Goal: Task Accomplishment & Management: Use online tool/utility

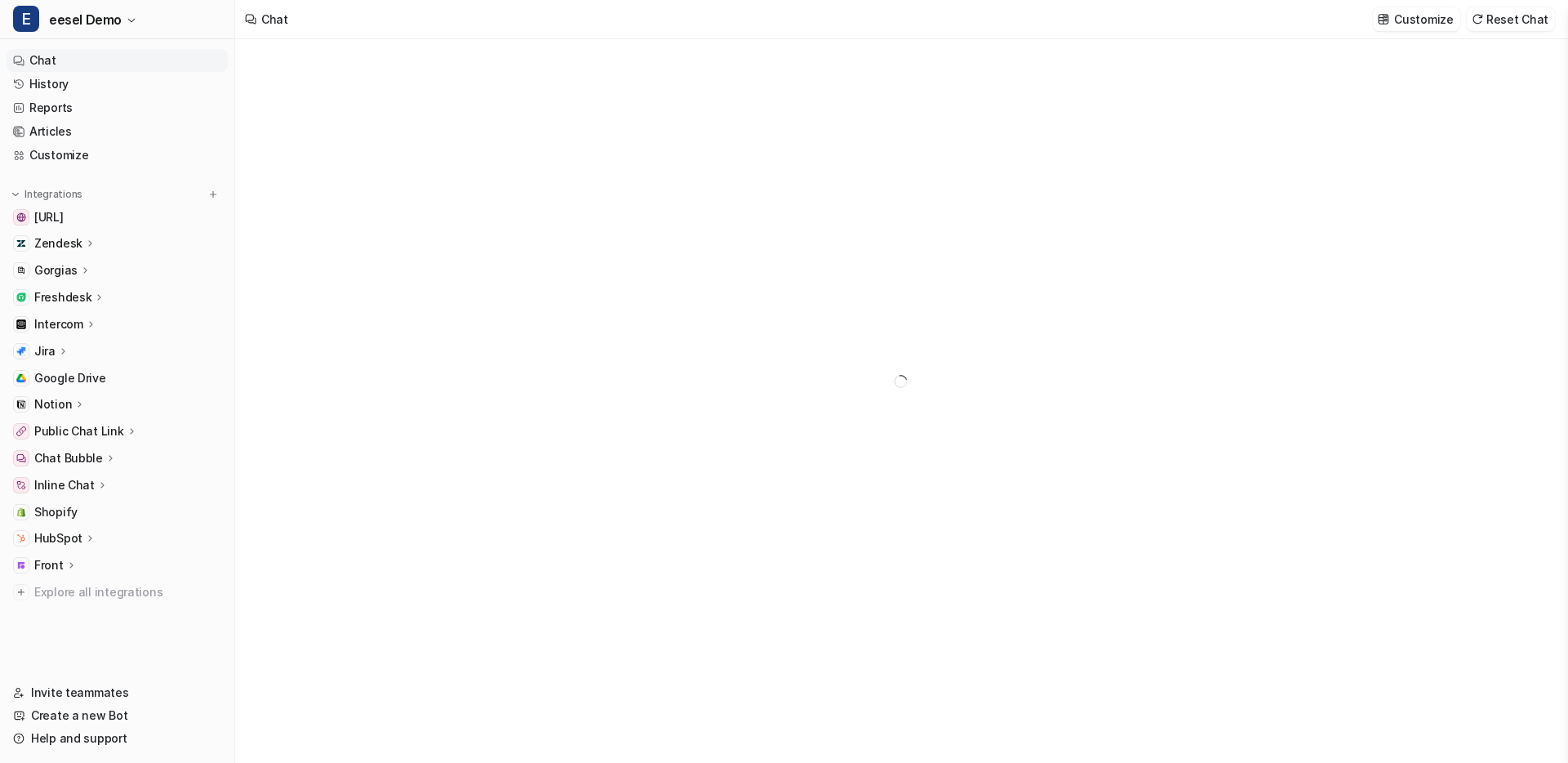
type textarea "**********"
click at [54, 521] on link "Shopify" at bounding box center [117, 512] width 221 height 22
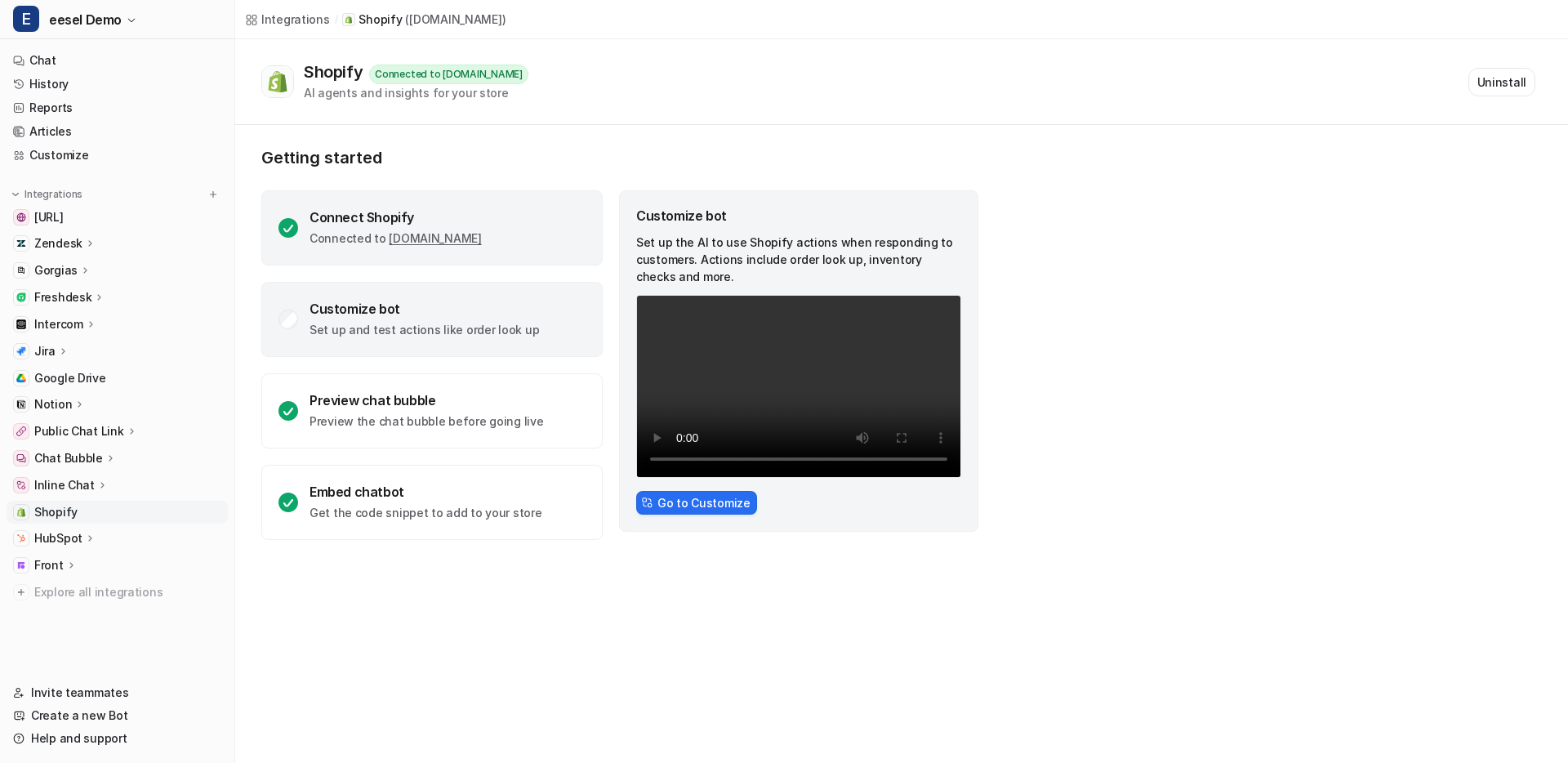
click at [539, 210] on div "Connect Shopify Connected to eesel-test.myshopify.com" at bounding box center [432, 227] width 341 height 75
click at [463, 337] on p "Set up and test actions like order look up" at bounding box center [425, 330] width 230 height 16
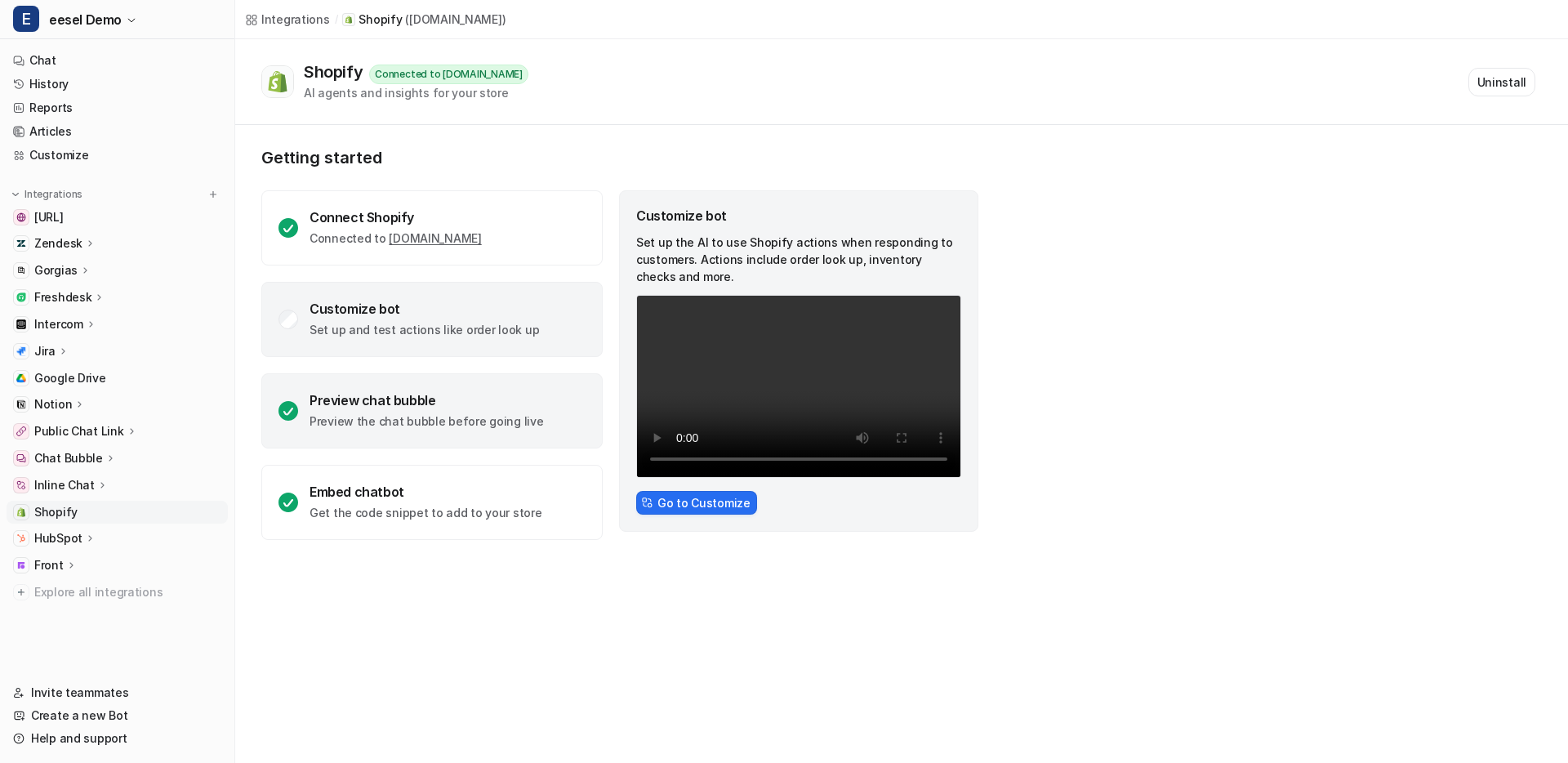
click at [481, 433] on div "Preview chat bubble Preview the chat bubble before going live" at bounding box center [432, 410] width 341 height 75
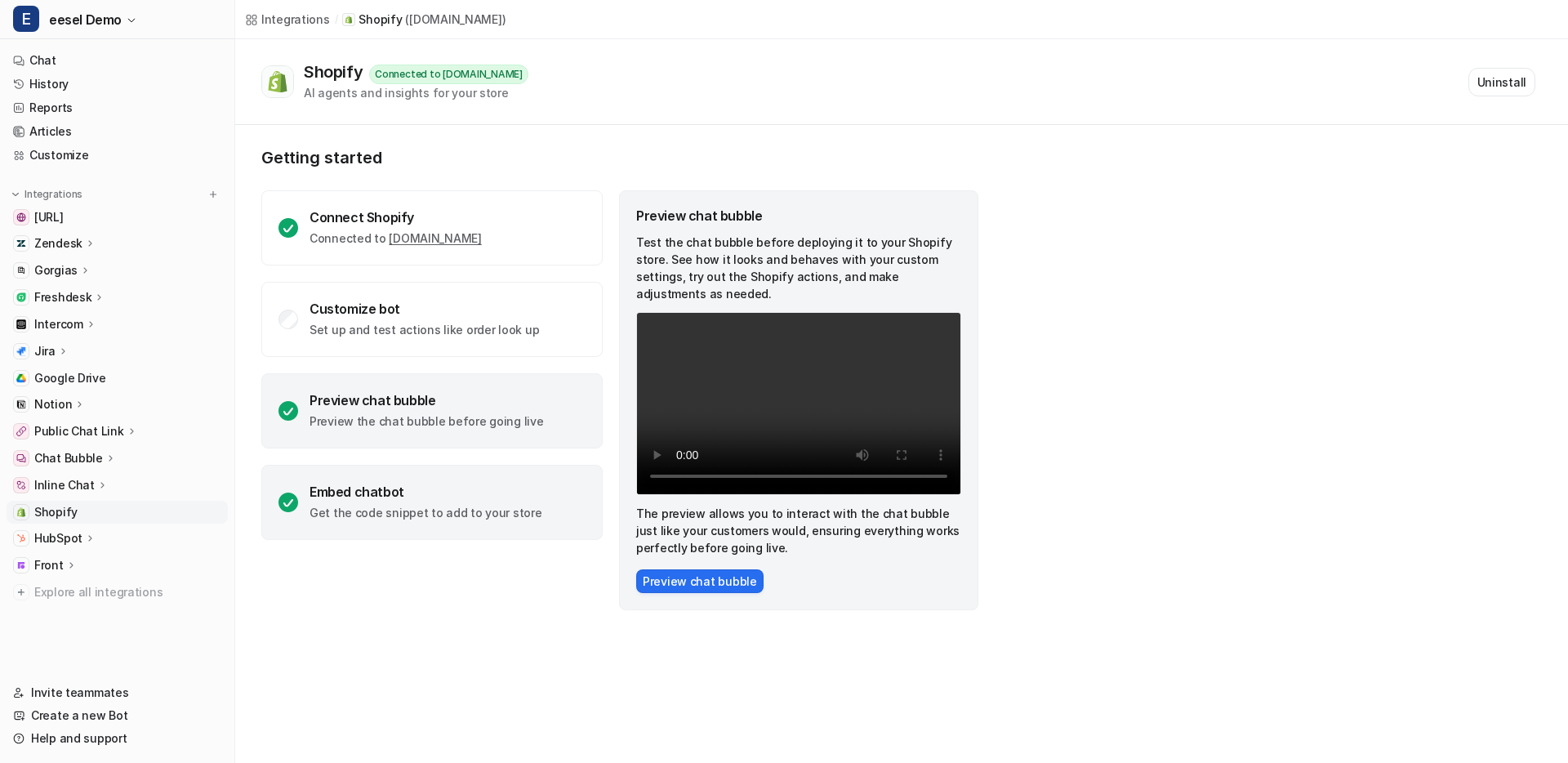
click at [462, 505] on p "Get the code snippet to add to your store" at bounding box center [427, 513] width 233 height 16
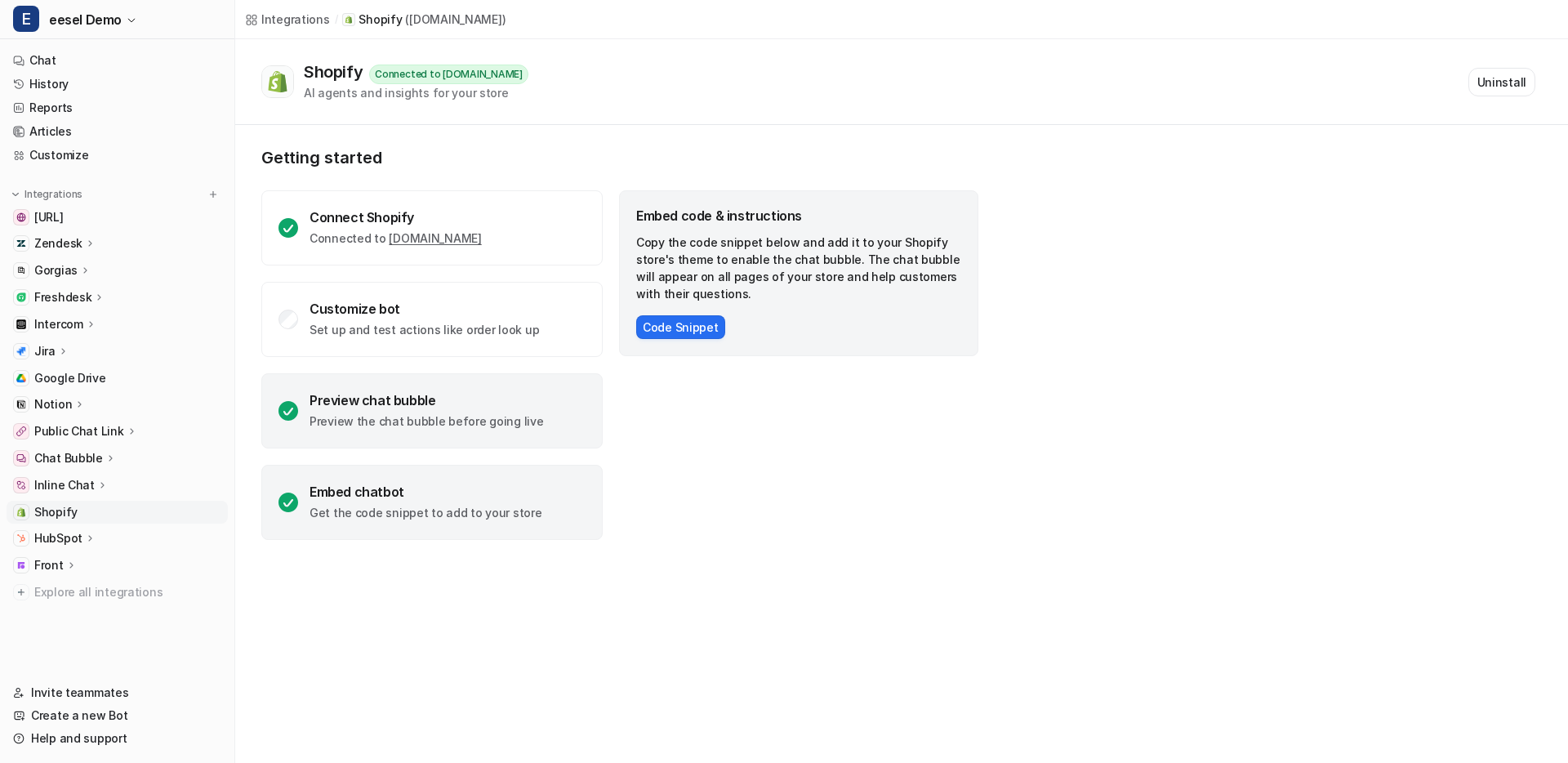
click at [523, 392] on div "Preview chat bubble" at bounding box center [427, 400] width 235 height 16
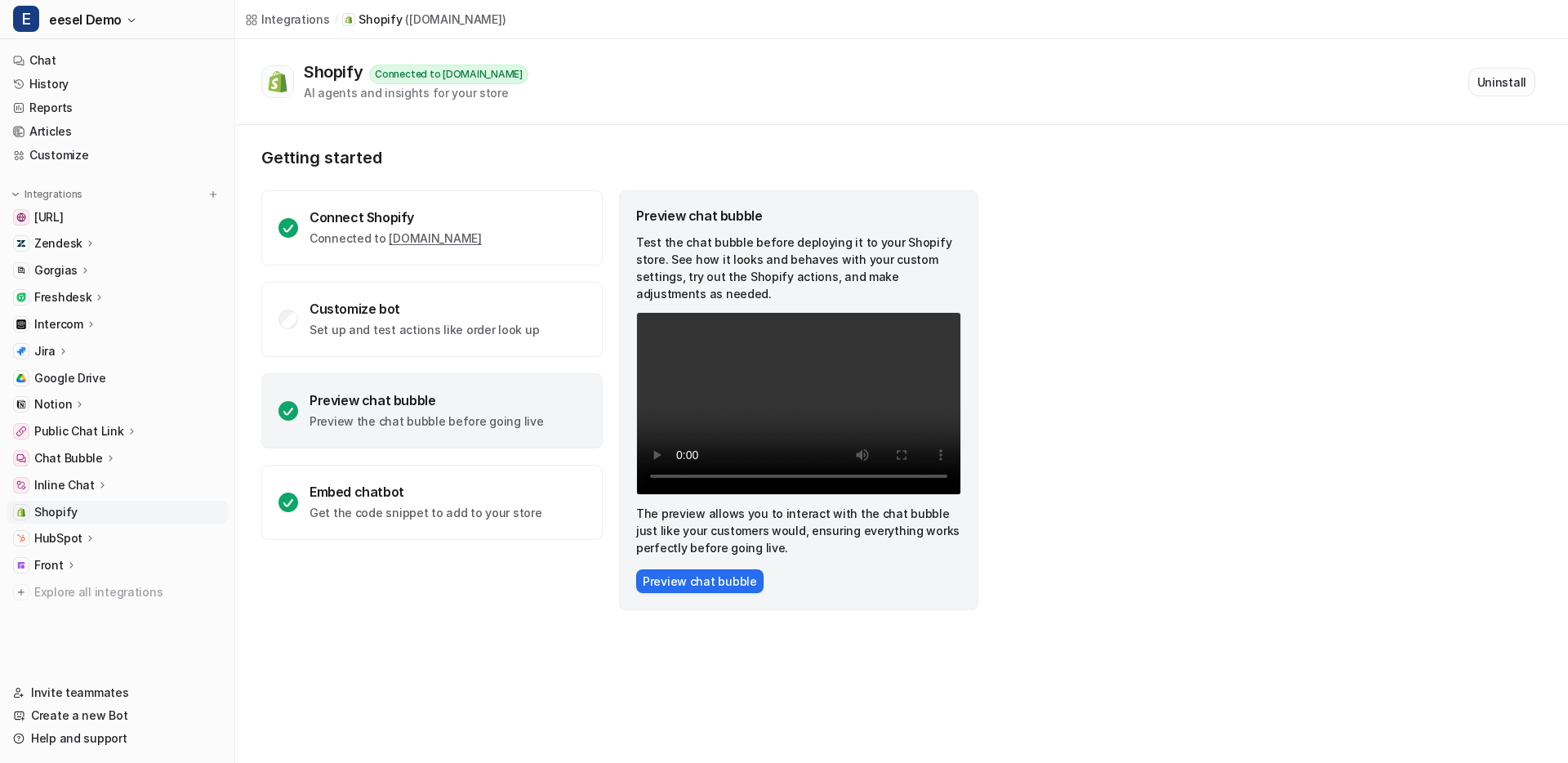
click at [1517, 71] on button "Uninstall" at bounding box center [1502, 82] width 67 height 28
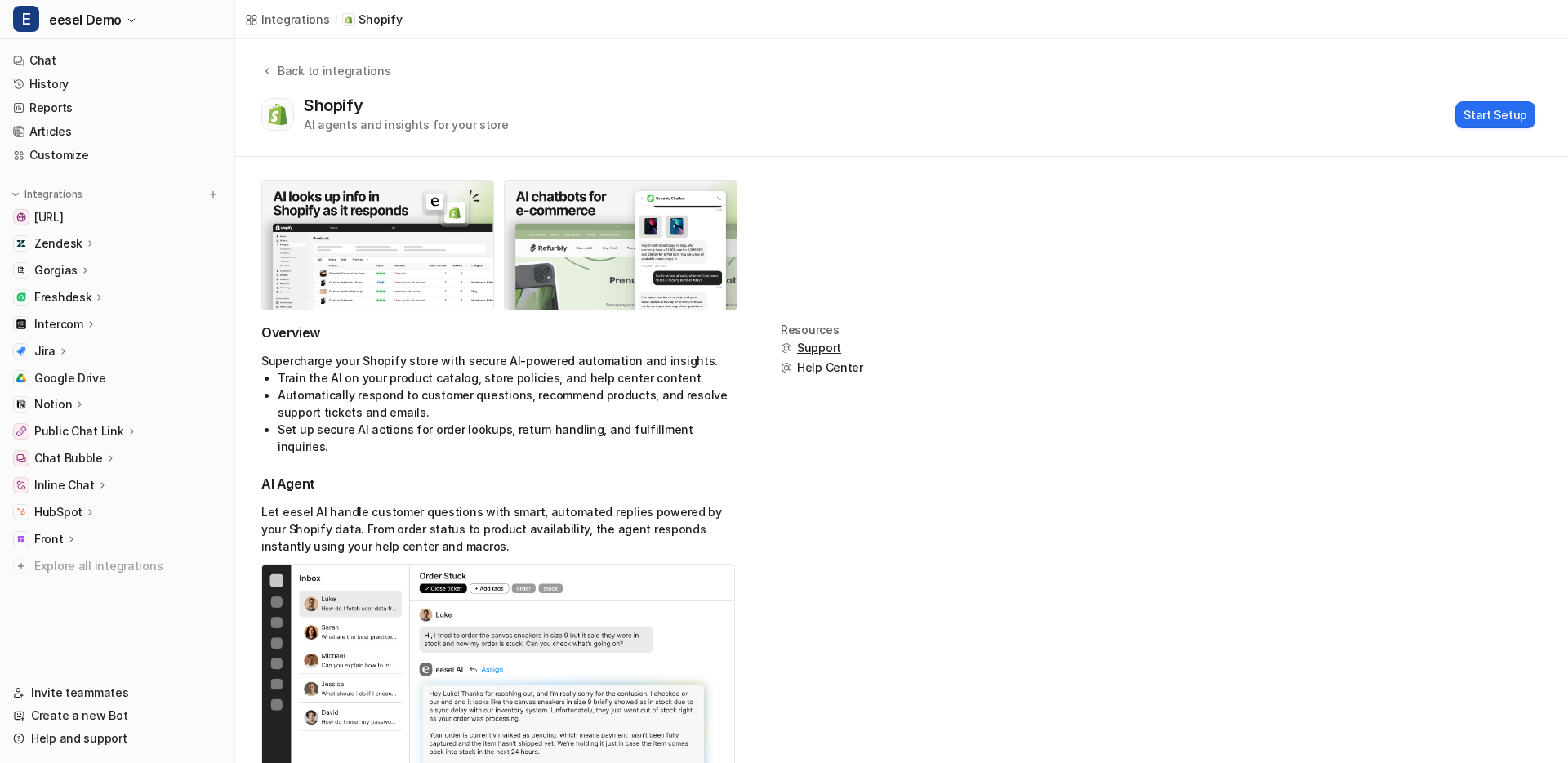
click at [1495, 137] on div "Back to integrations Shopify AI agents and insights for your store Start Setup" at bounding box center [901, 98] width 1333 height 117
click at [1517, 113] on button "Start Setup" at bounding box center [1495, 114] width 80 height 27
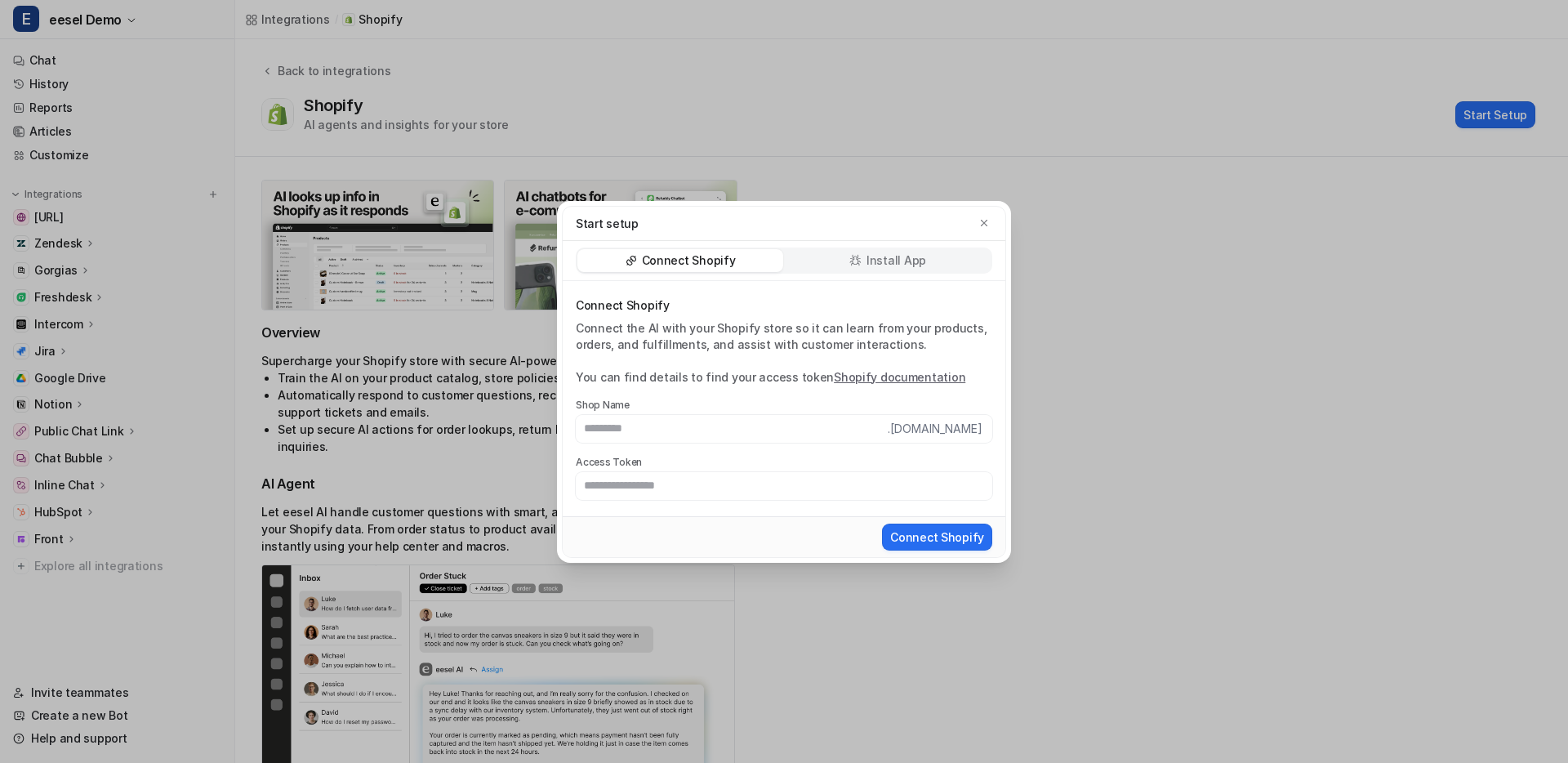
click at [853, 260] on icon at bounding box center [856, 260] width 12 height 12
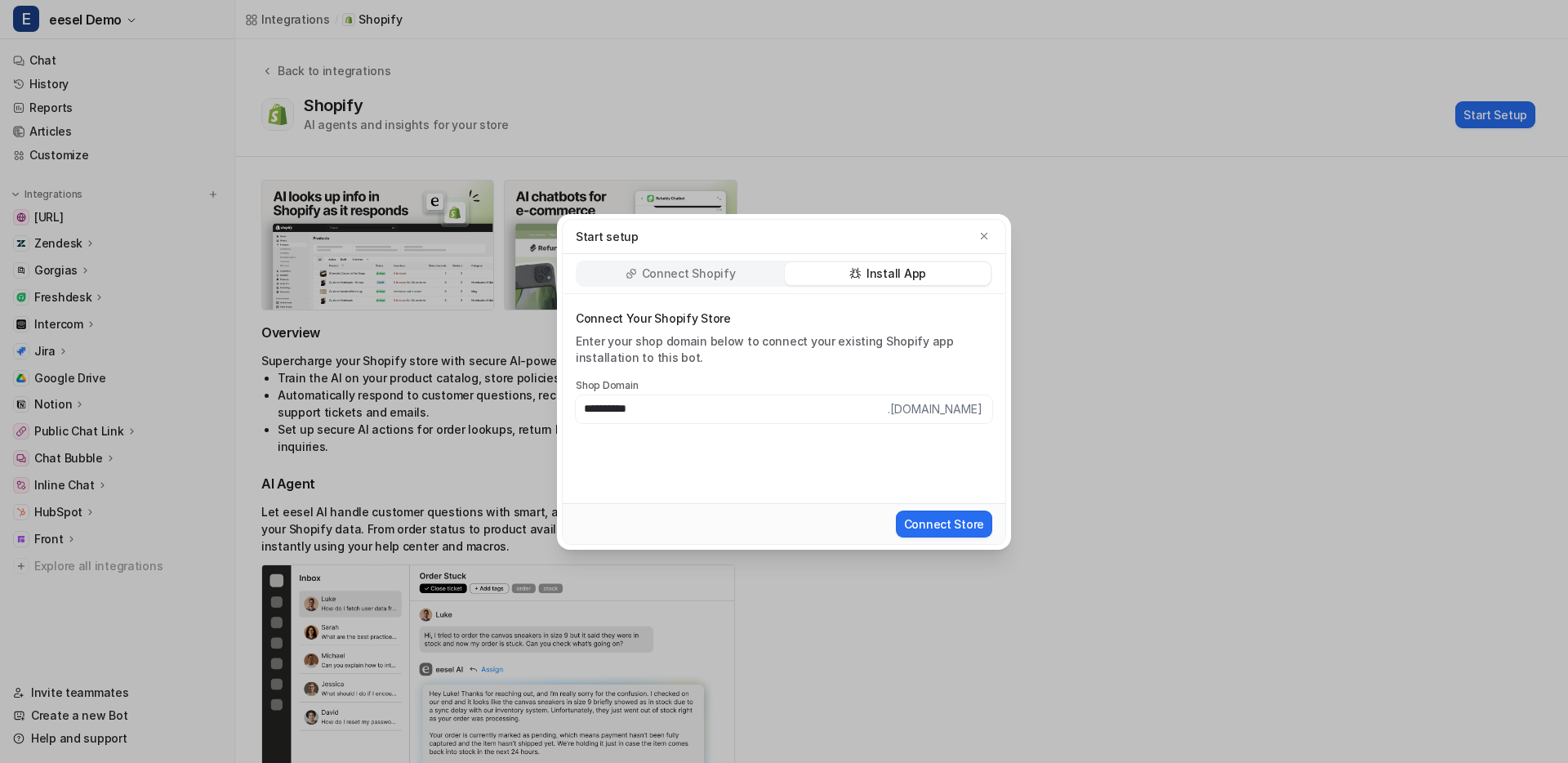
type input "**********"
click at [896, 510] on button "Connect Store" at bounding box center [945, 523] width 97 height 27
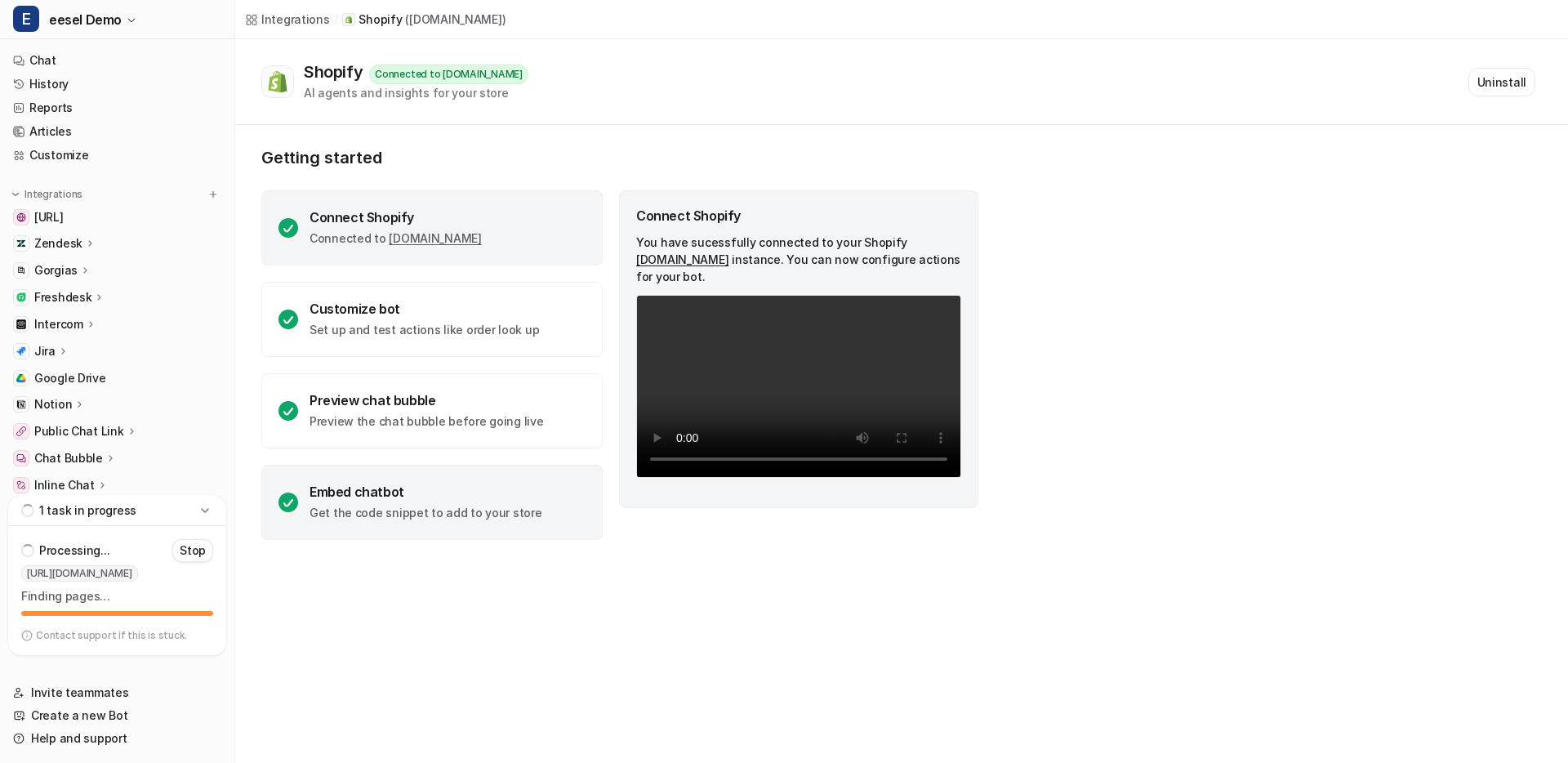
click at [460, 474] on div "Embed chatbot Get the code snippet to add to your store" at bounding box center [432, 501] width 341 height 75
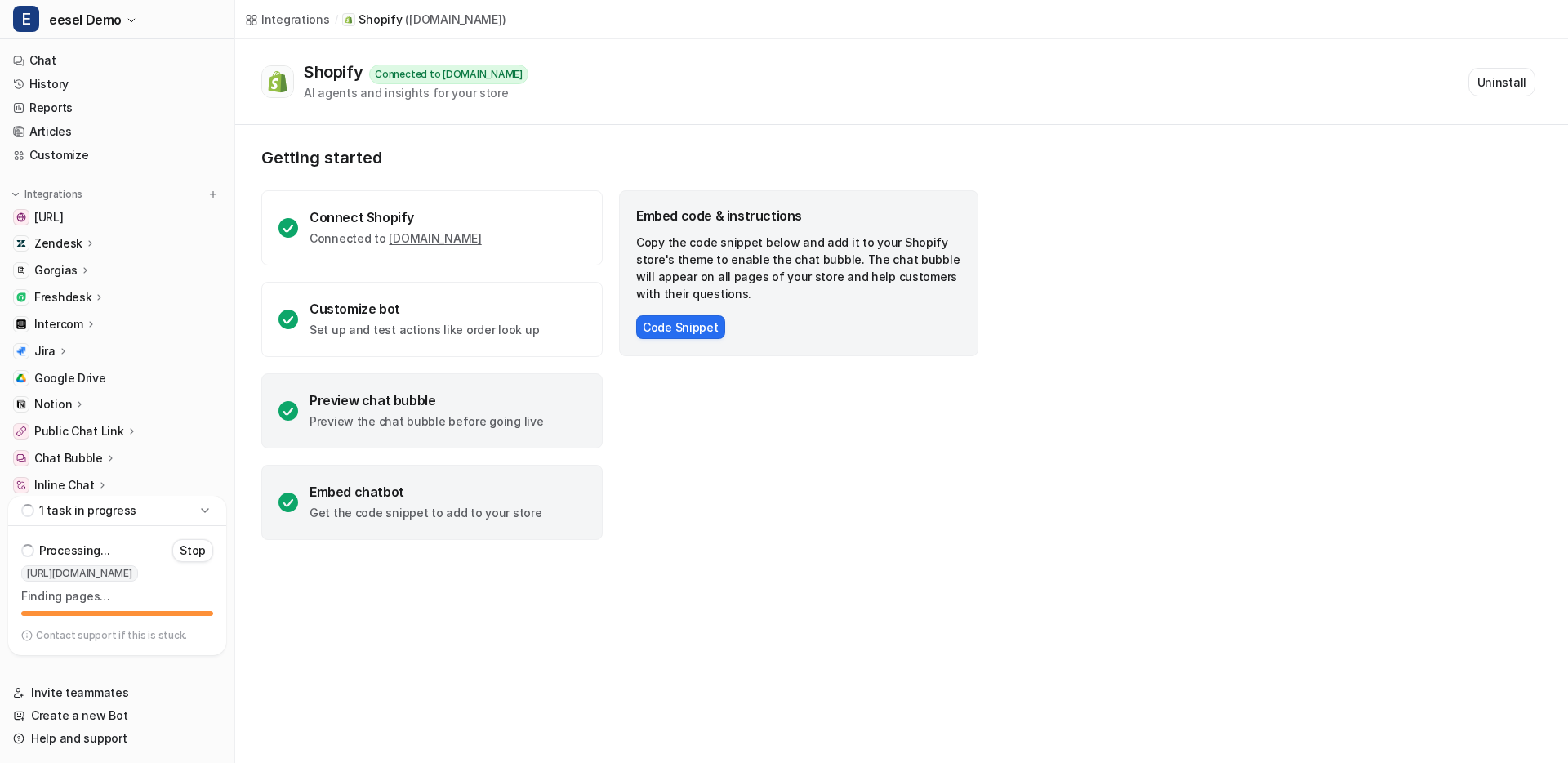
click at [496, 401] on div "Preview chat bubble" at bounding box center [427, 400] width 235 height 16
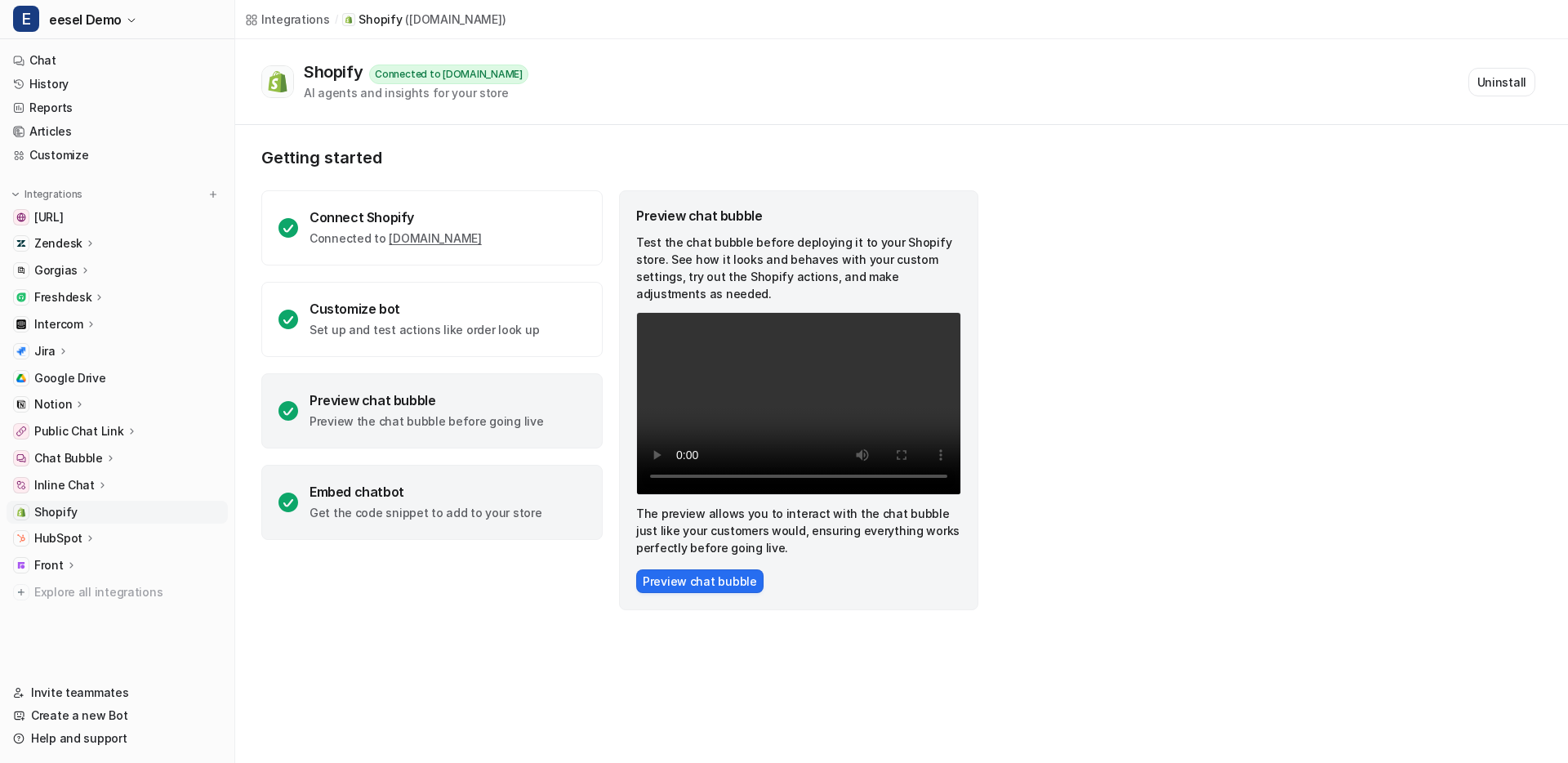
click at [402, 489] on div "Embed chatbot" at bounding box center [427, 491] width 233 height 16
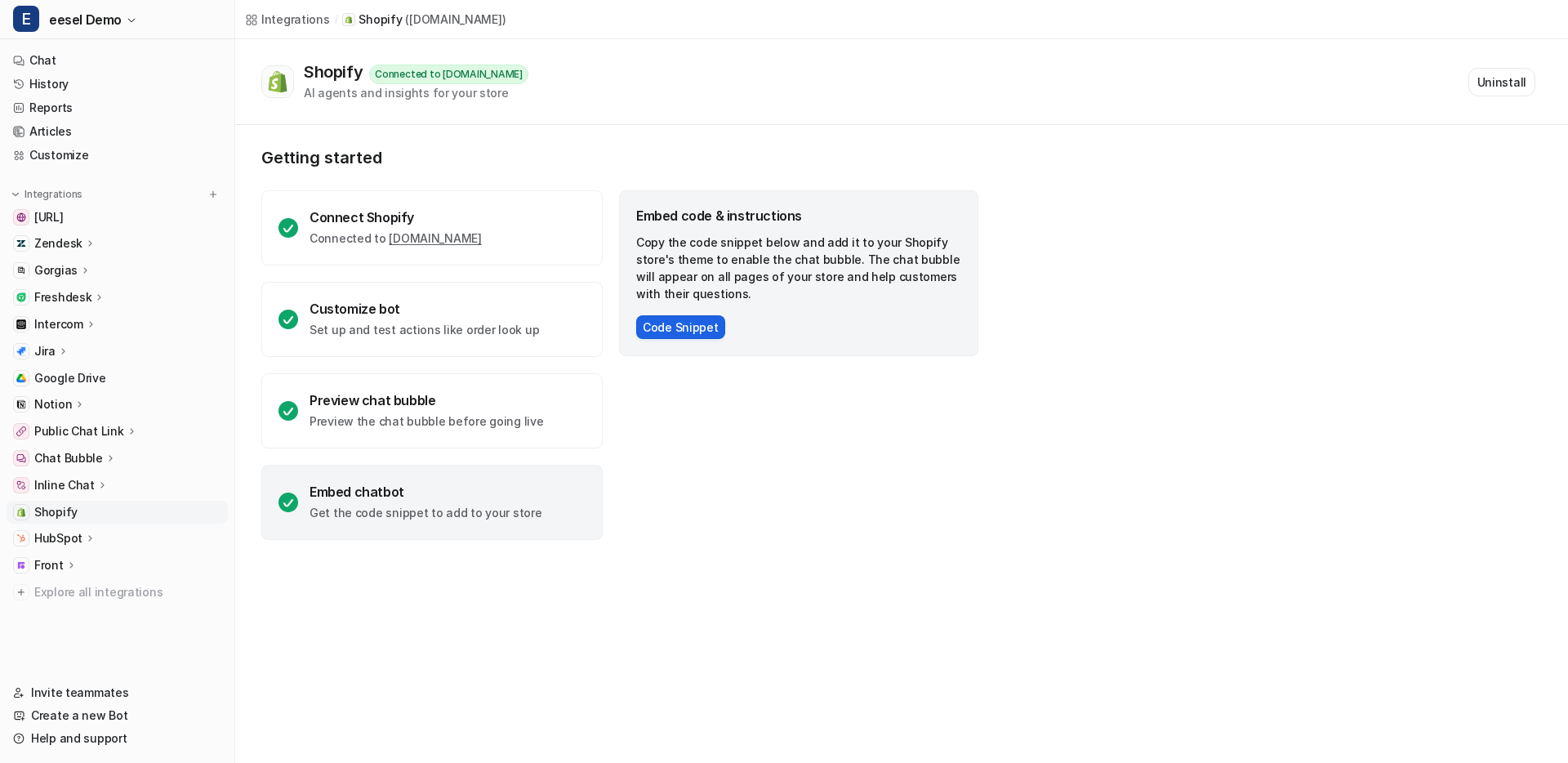
click at [673, 328] on button "Code Snippet" at bounding box center [680, 326] width 89 height 23
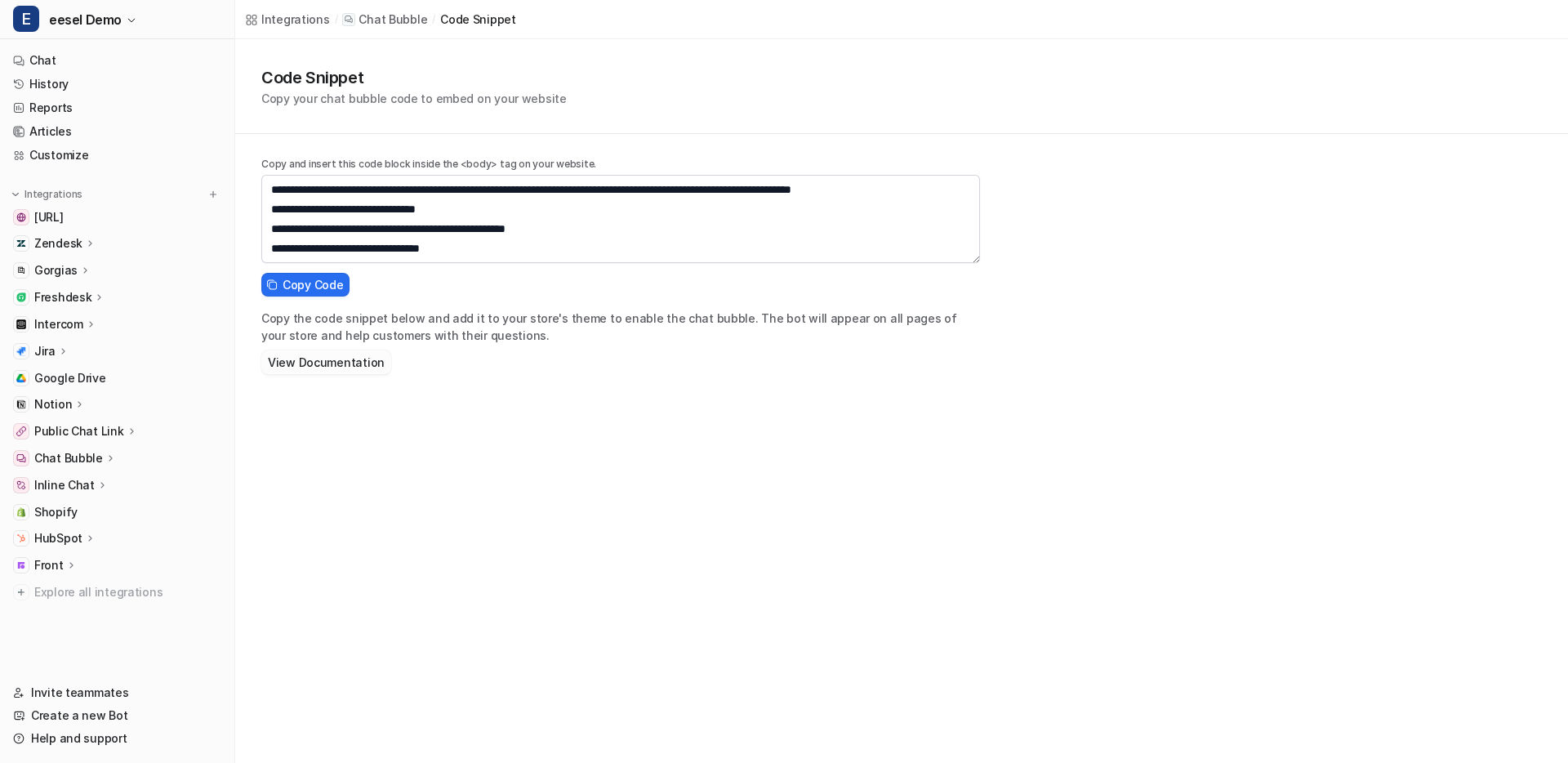
click at [315, 369] on button "View Documentation" at bounding box center [326, 362] width 130 height 23
click at [304, 289] on span "Copy Code" at bounding box center [313, 285] width 60 height 17
click at [313, 283] on span "Copy Code" at bounding box center [313, 285] width 60 height 17
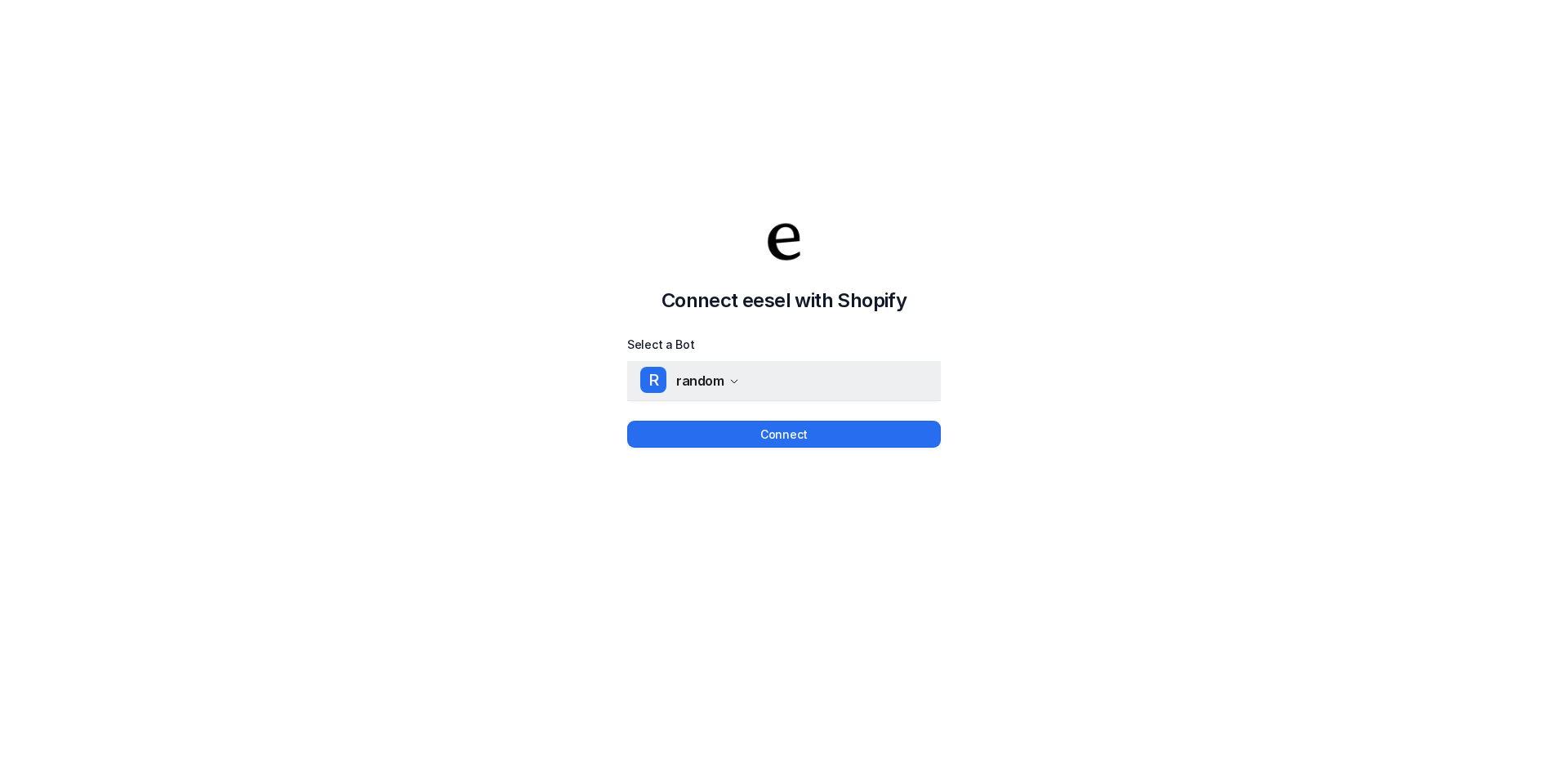
click at [780, 375] on button "R random" at bounding box center [784, 380] width 313 height 39
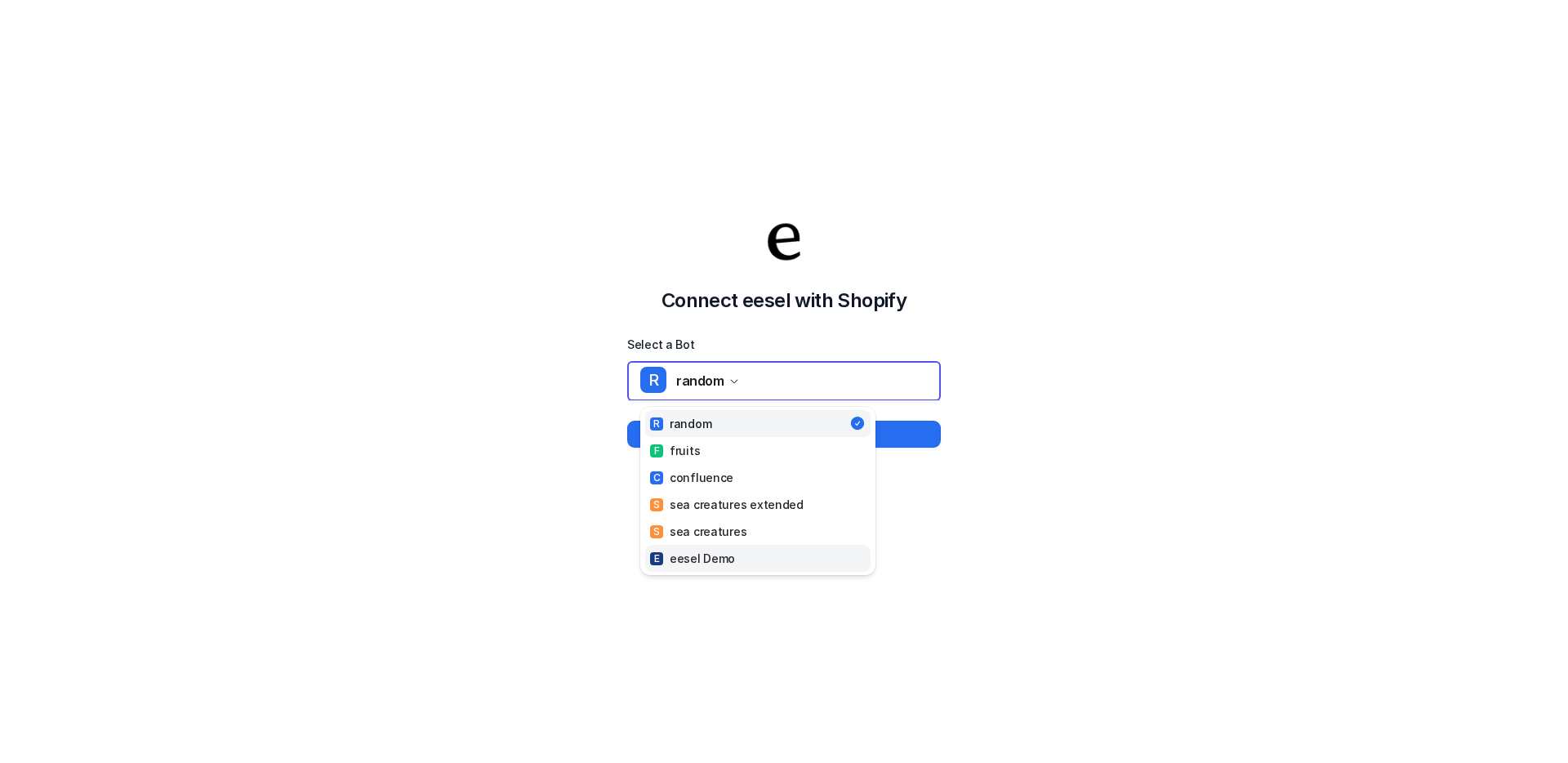
click at [687, 560] on div "E eesel Demo" at bounding box center [692, 558] width 85 height 17
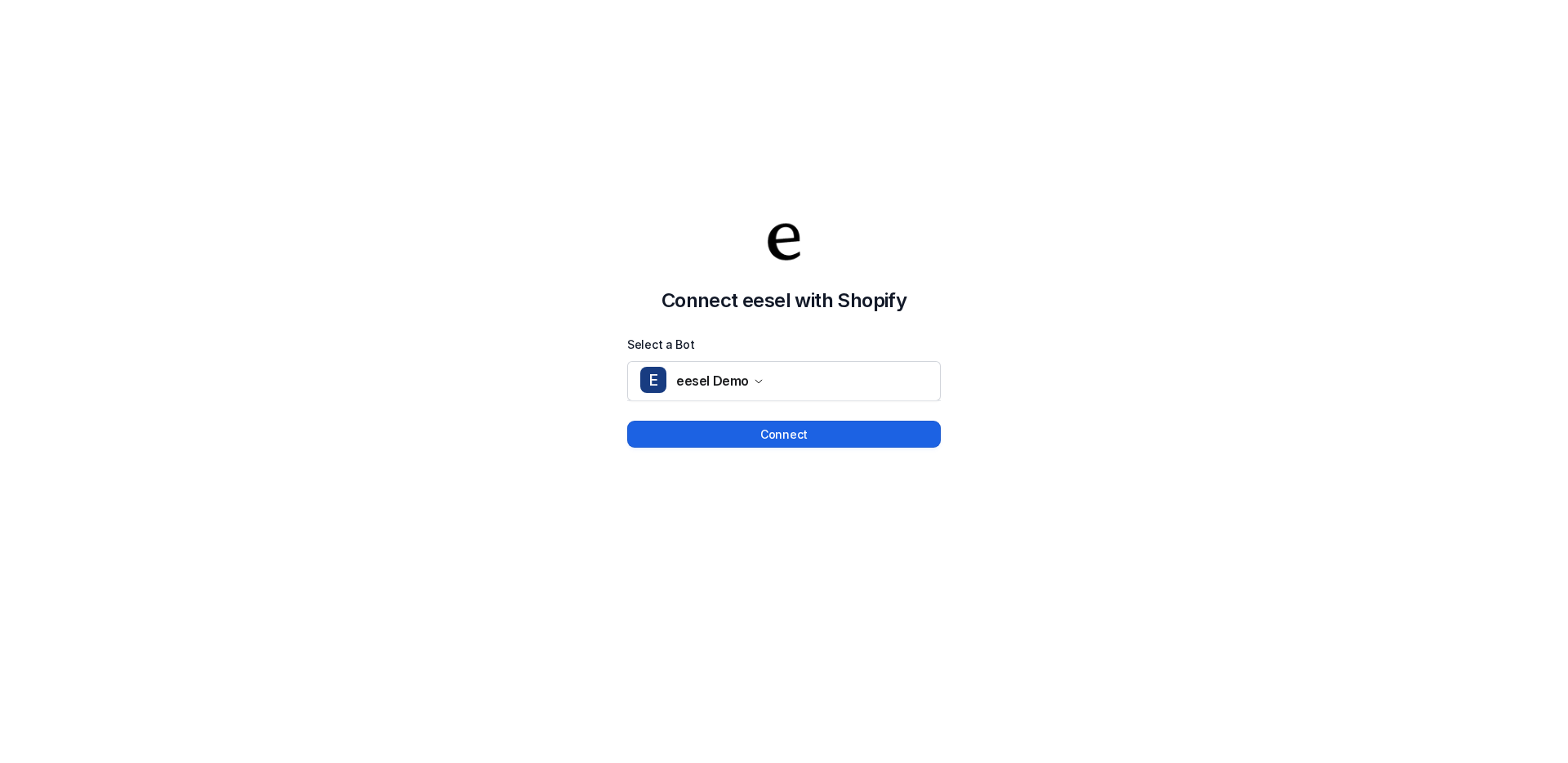
click at [784, 439] on button "Connect" at bounding box center [784, 433] width 313 height 27
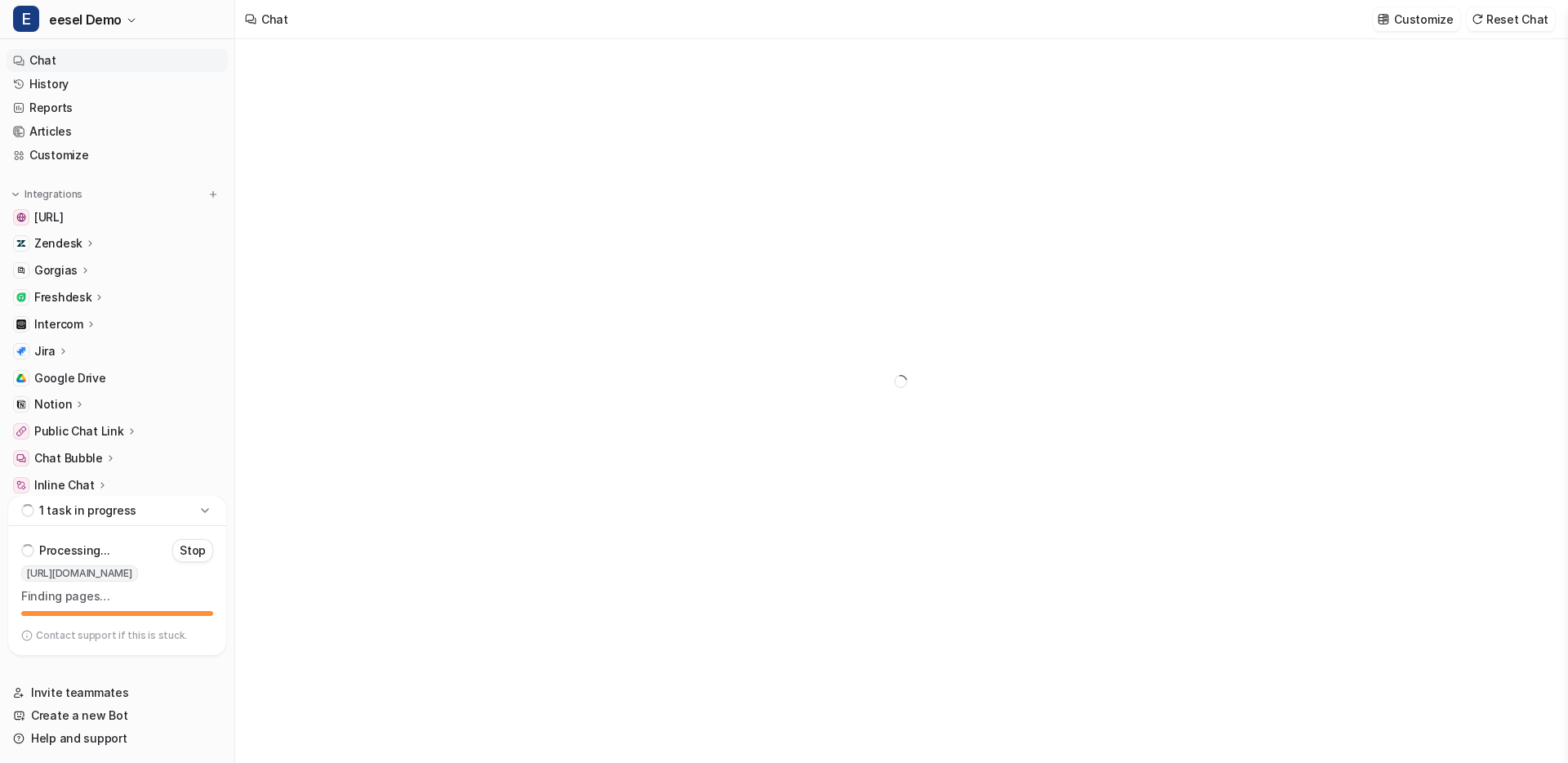
type textarea "**********"
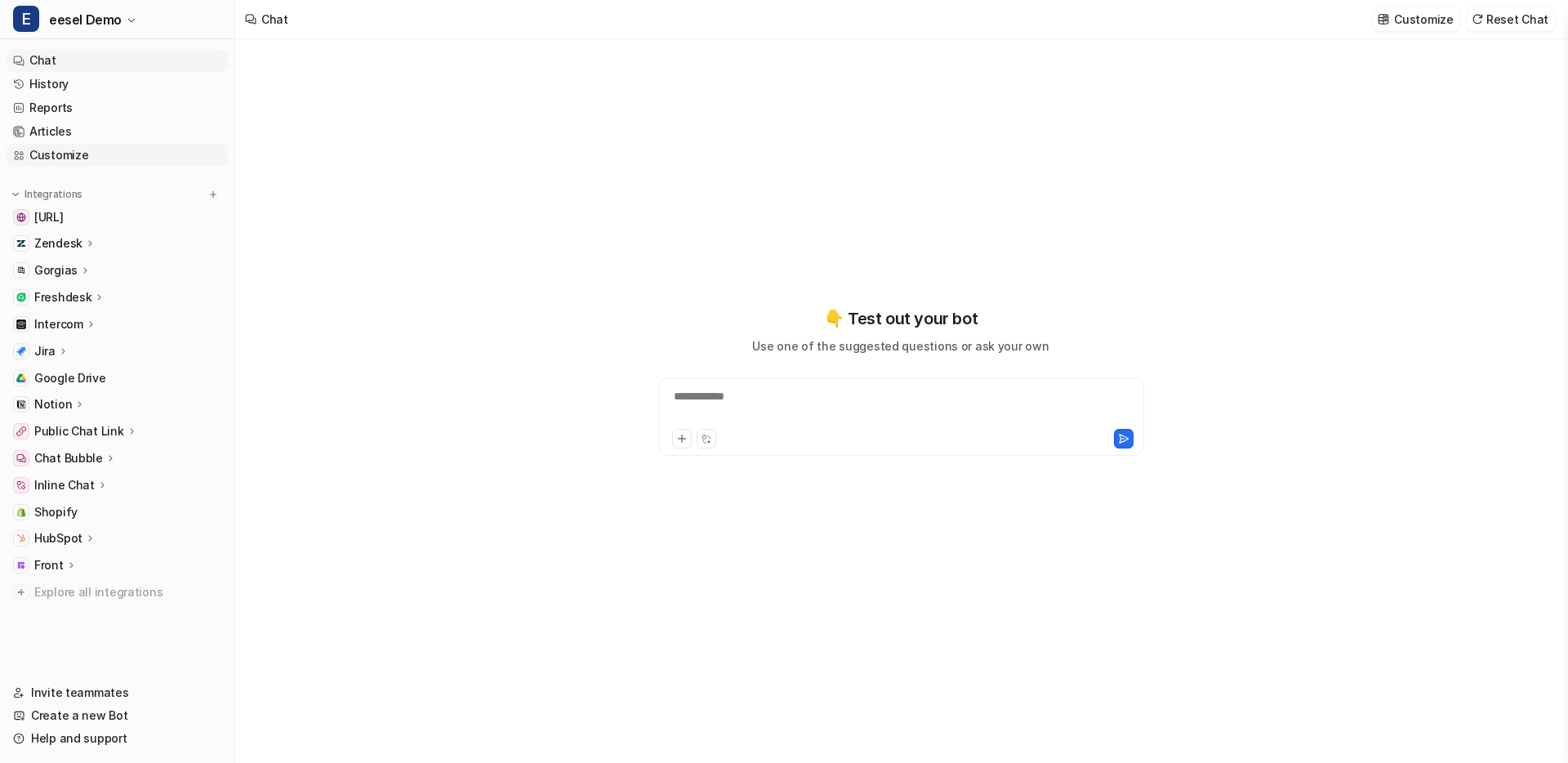
click at [73, 150] on link "Customize" at bounding box center [117, 155] width 221 height 22
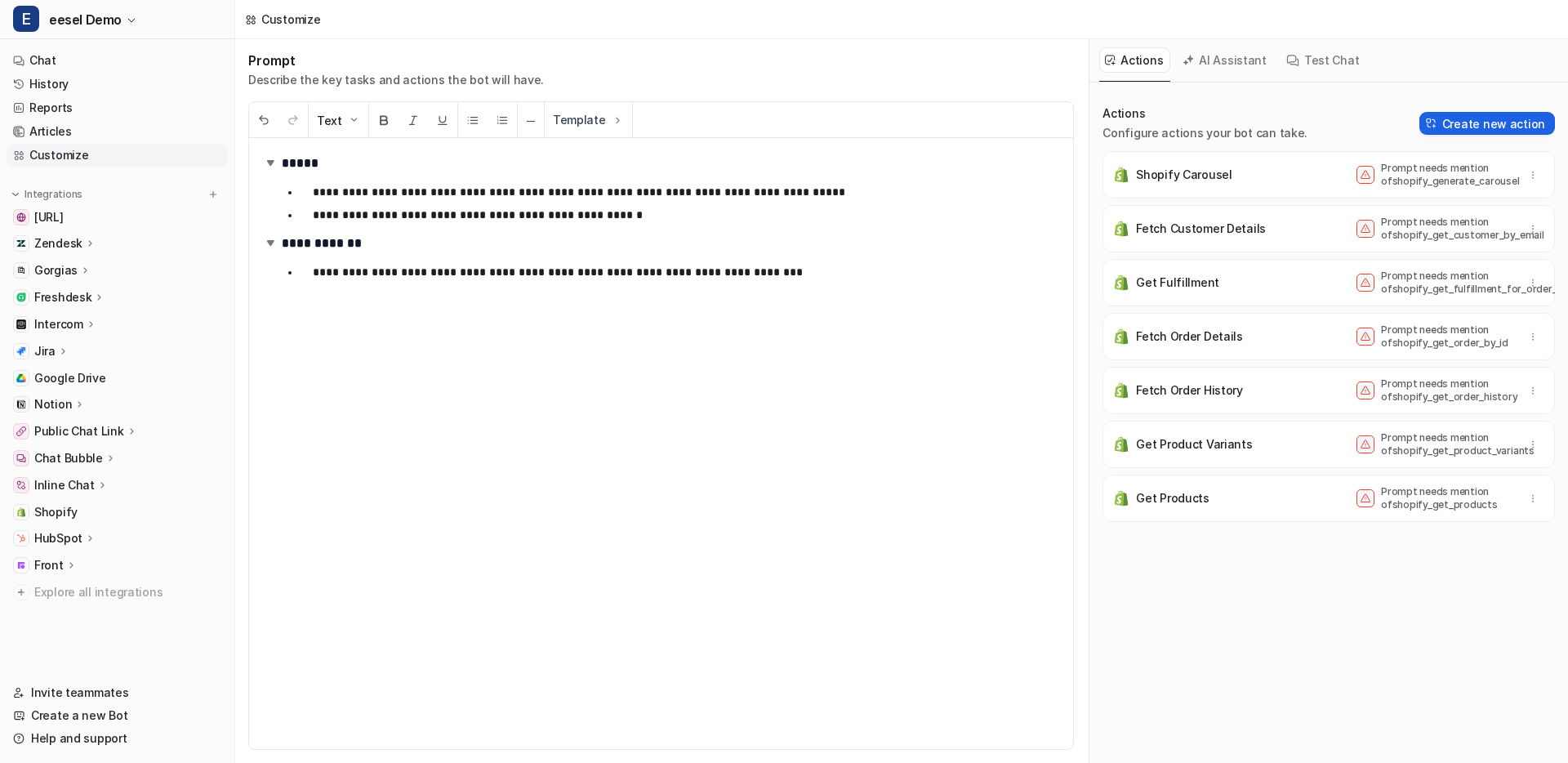
click at [1470, 116] on button "Create new action" at bounding box center [1487, 123] width 136 height 22
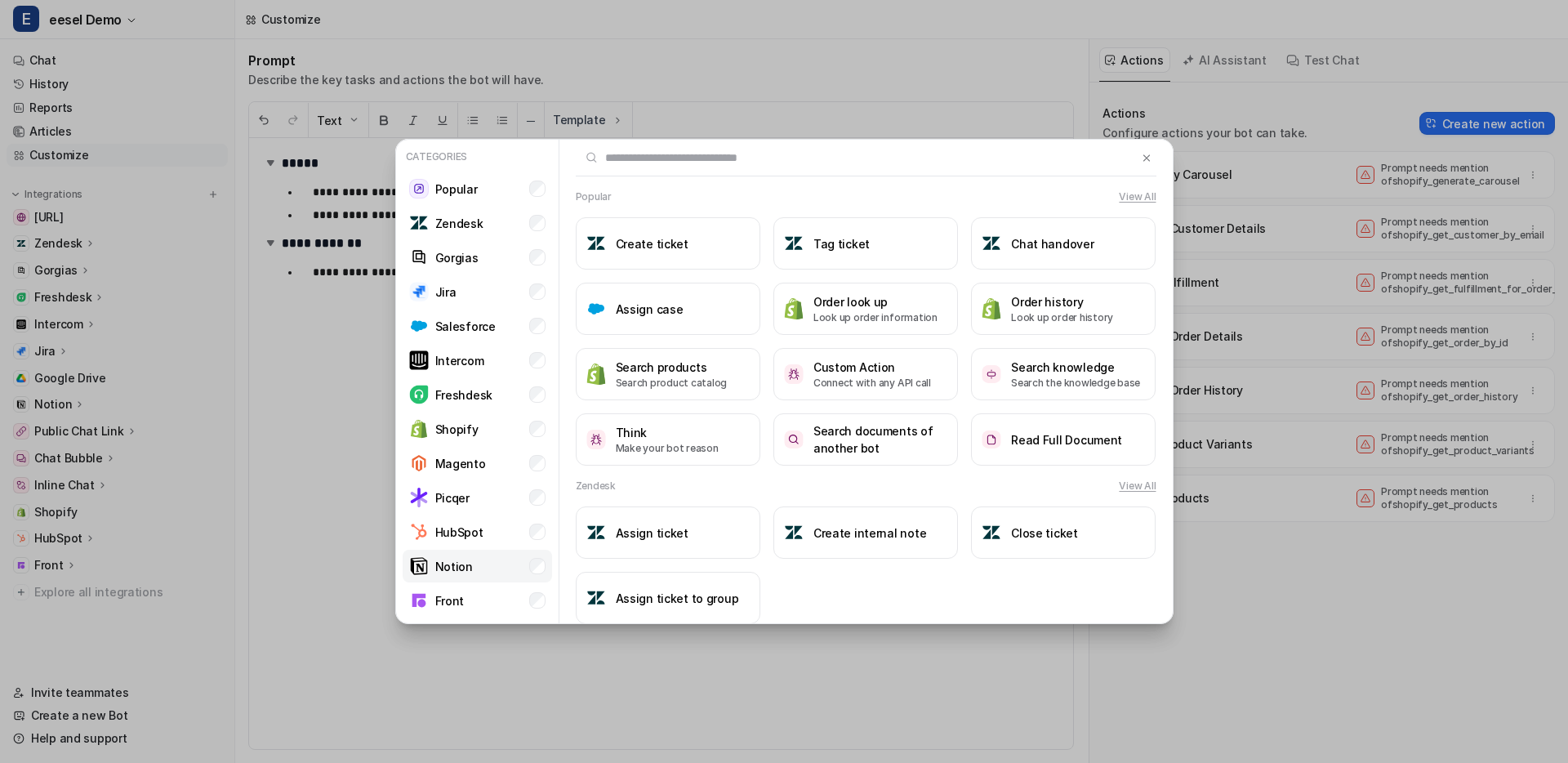
scroll to position [67, 0]
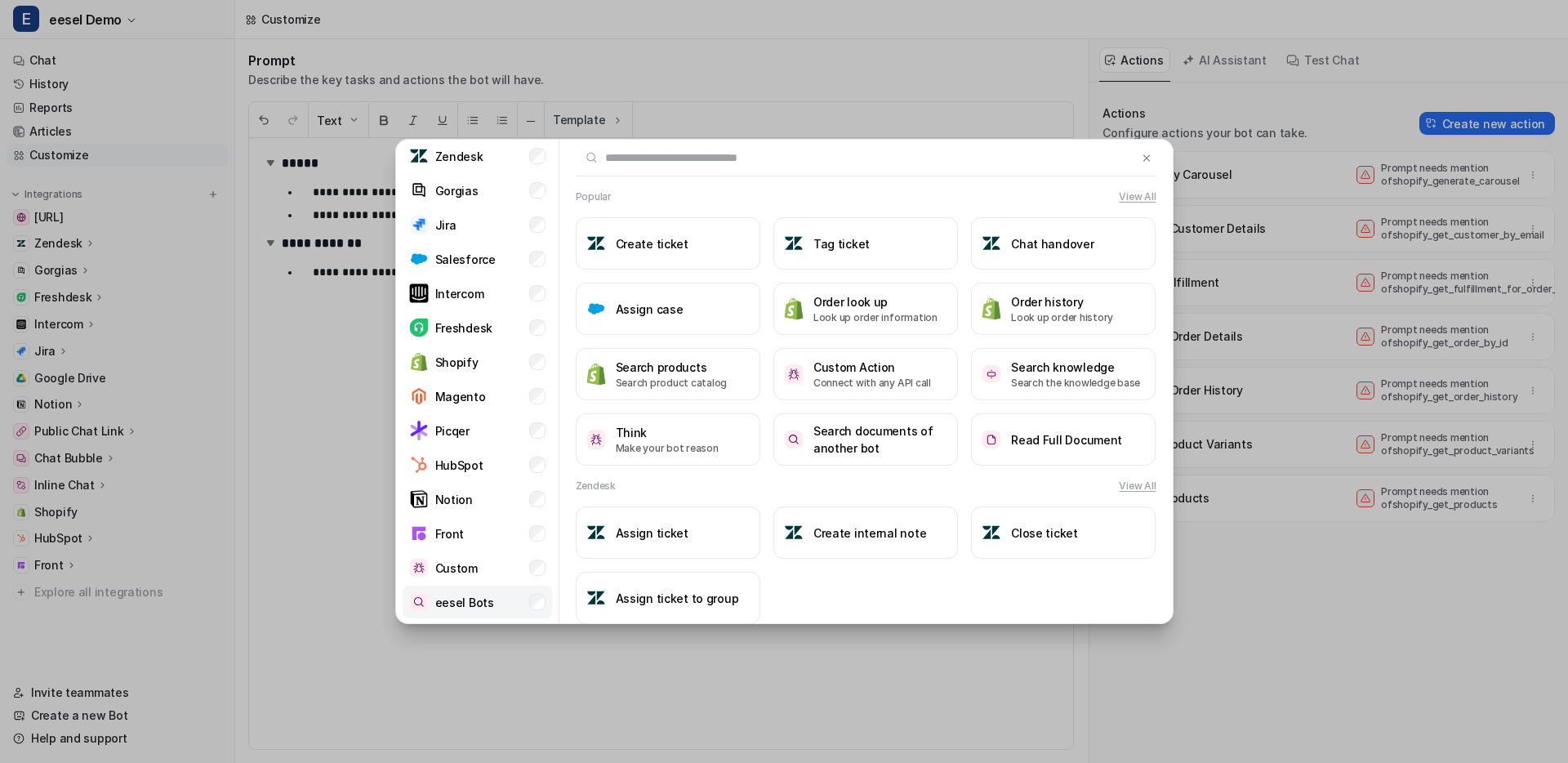
click at [522, 601] on li "eesel Bots" at bounding box center [477, 602] width 149 height 33
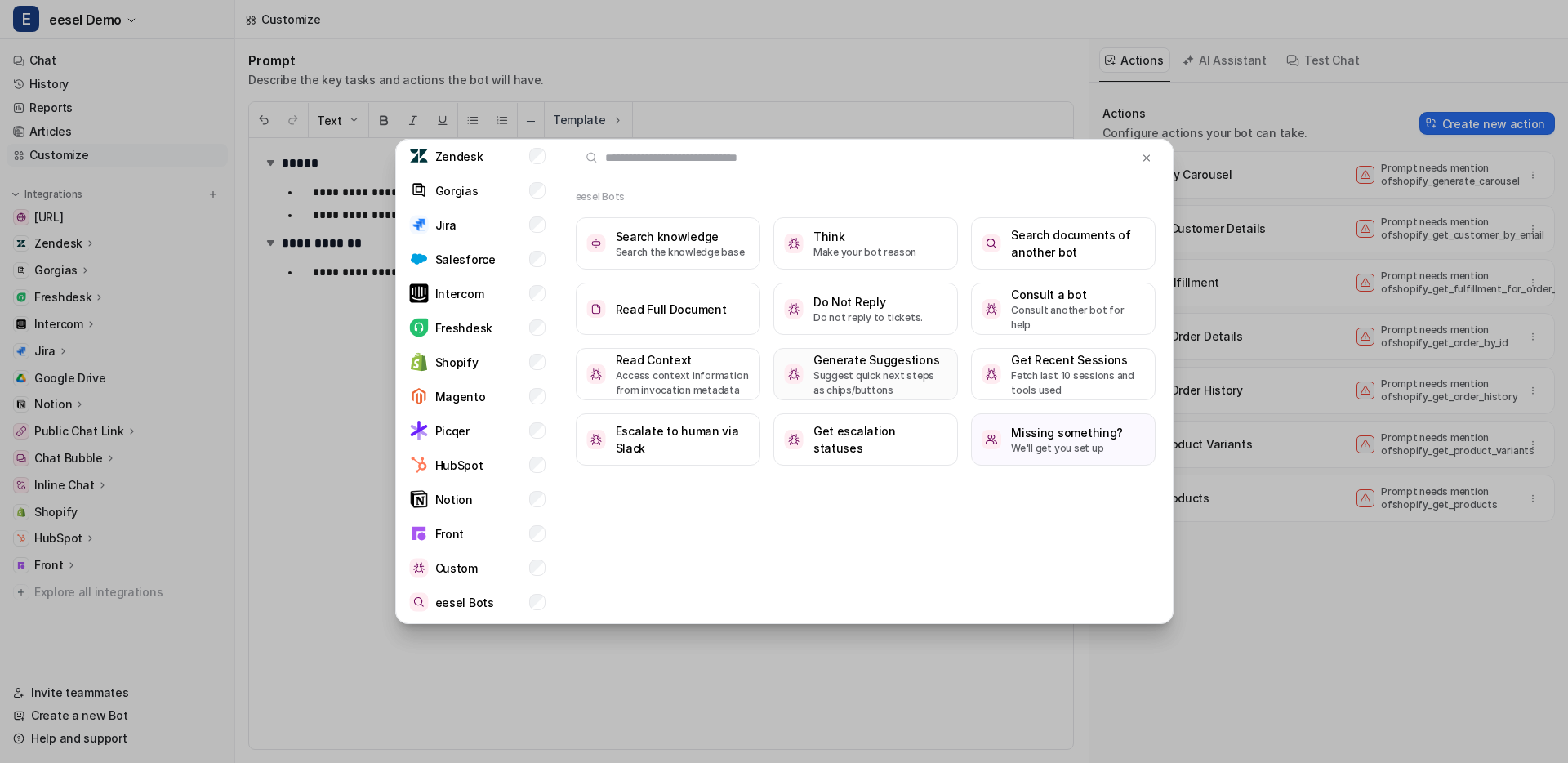
click at [781, 356] on button "Generate Suggestions Suggest quick next steps as chips/buttons" at bounding box center [866, 374] width 185 height 53
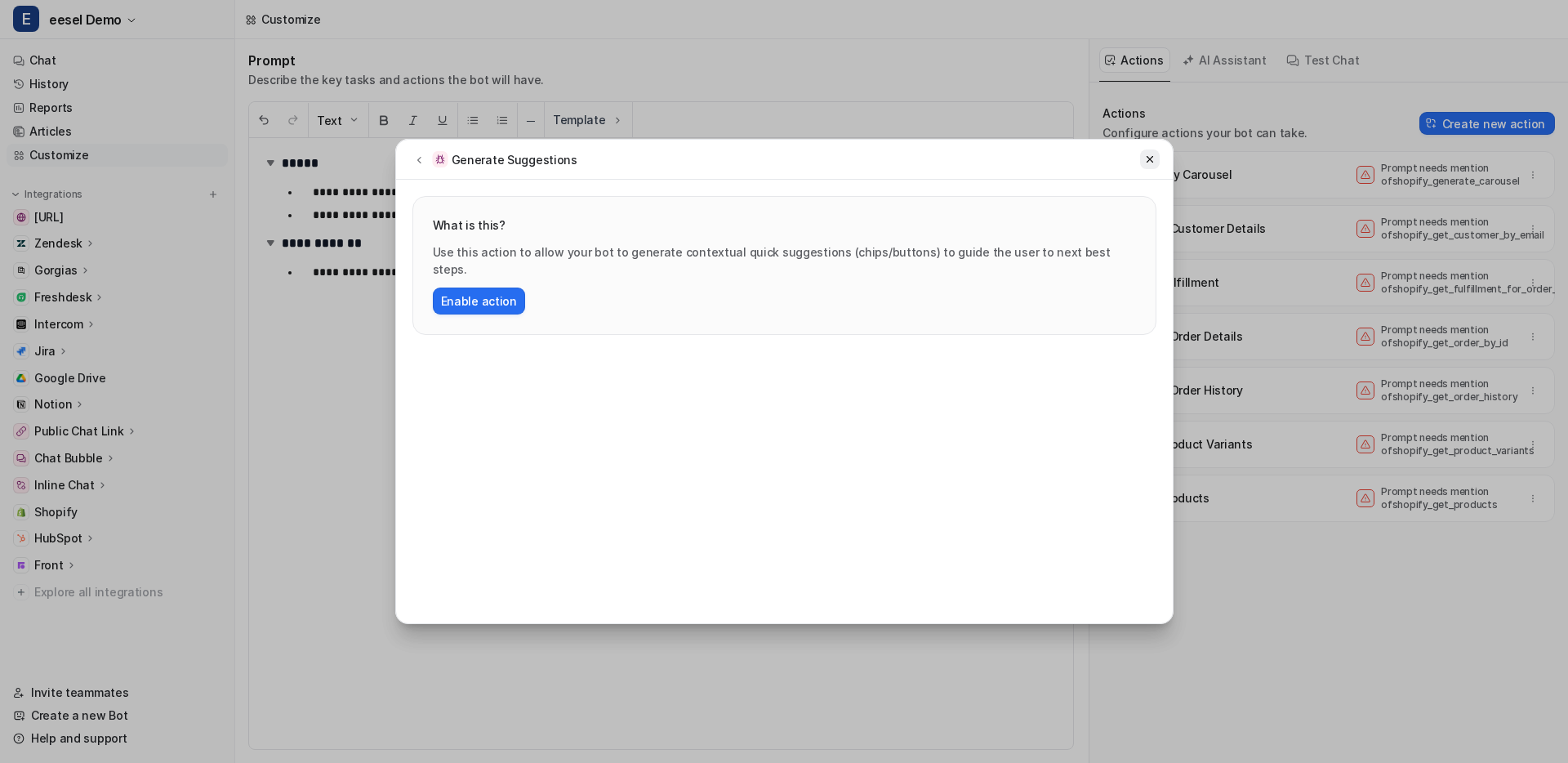
click at [1148, 157] on icon at bounding box center [1149, 160] width 7 height 7
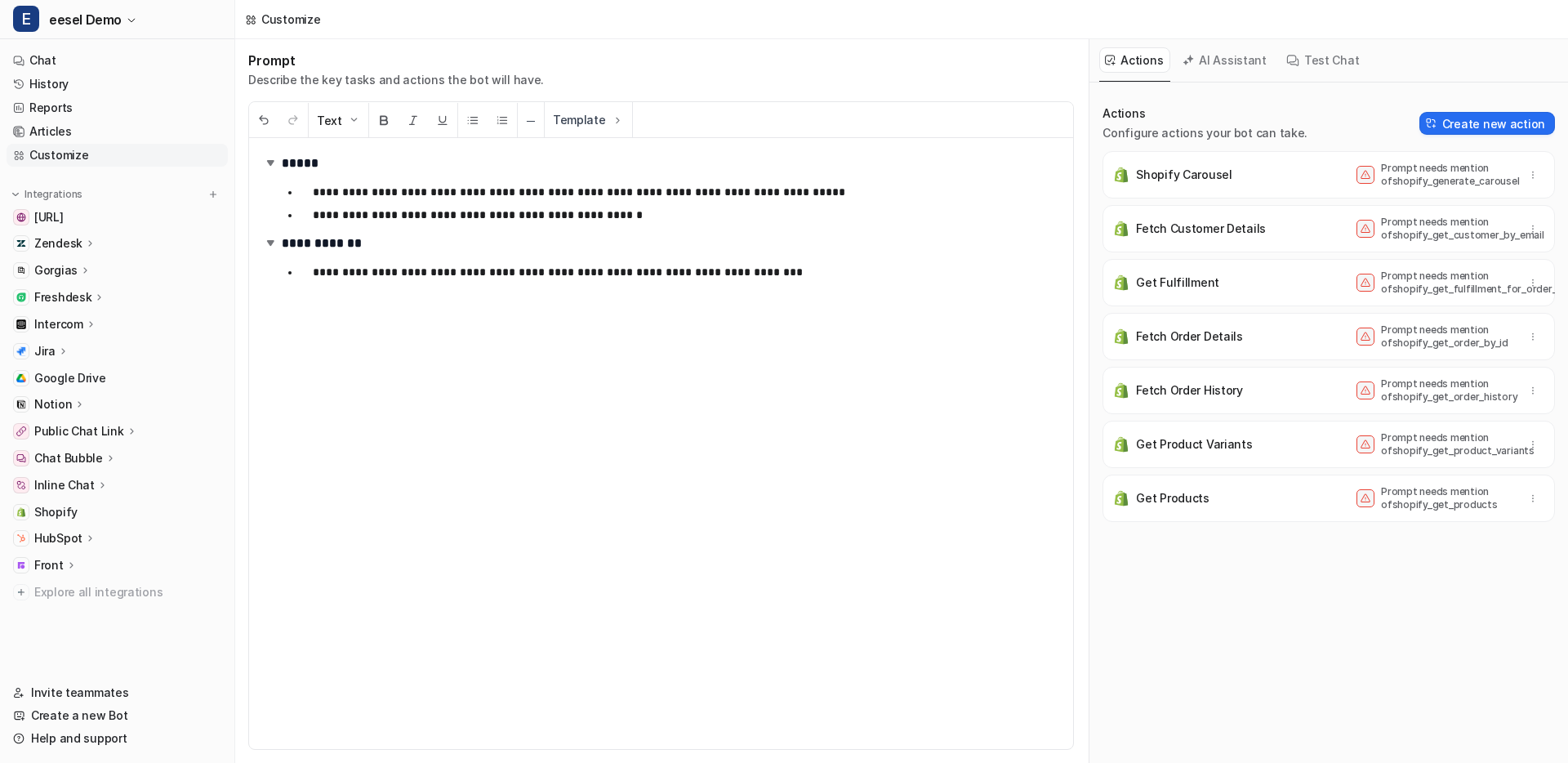
click at [92, 457] on p "Chat Bubble" at bounding box center [68, 457] width 68 height 16
click at [84, 476] on p "Overview" at bounding box center [73, 482] width 53 height 16
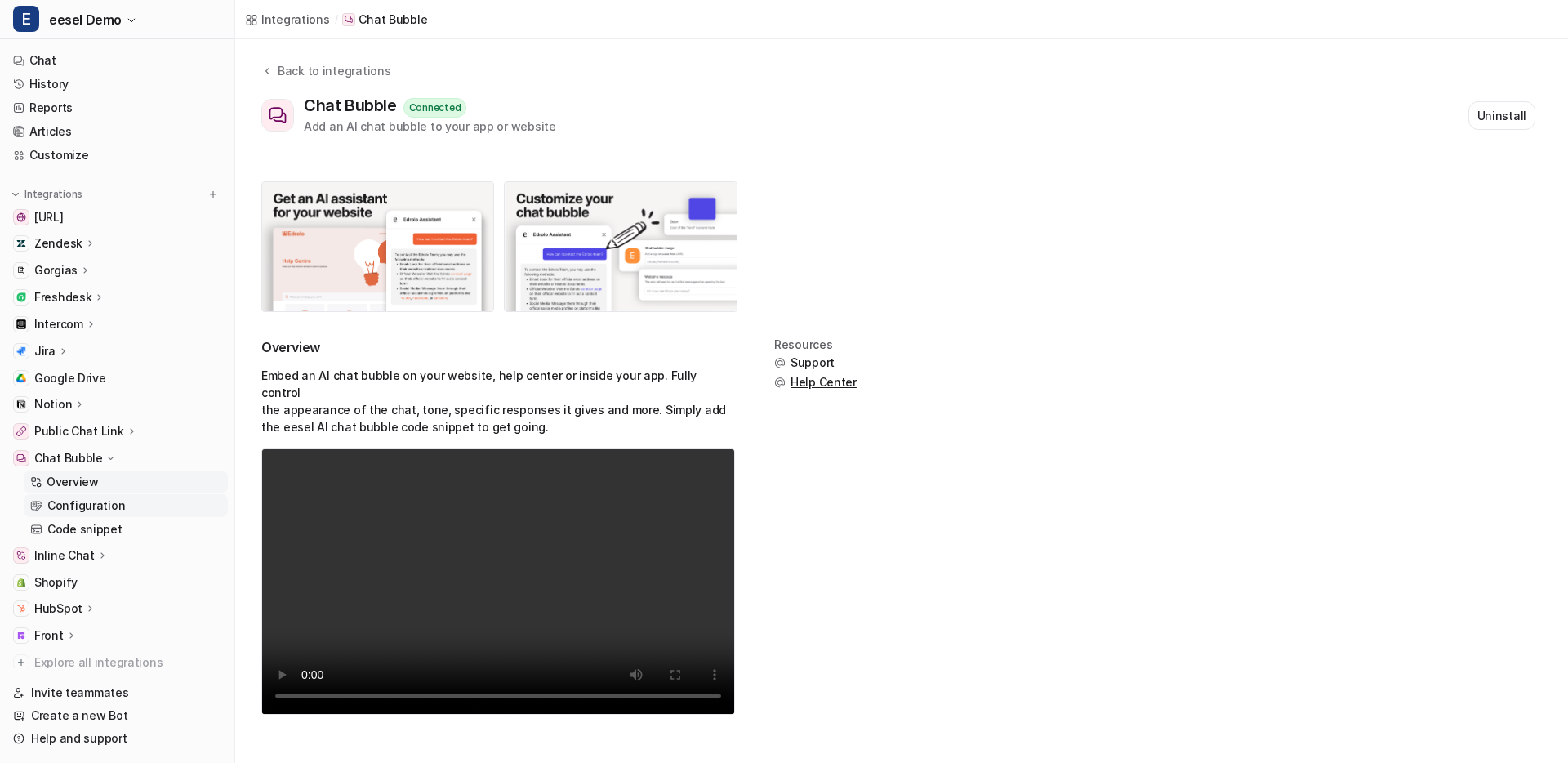
click at [83, 499] on p "Configuration" at bounding box center [86, 505] width 78 height 16
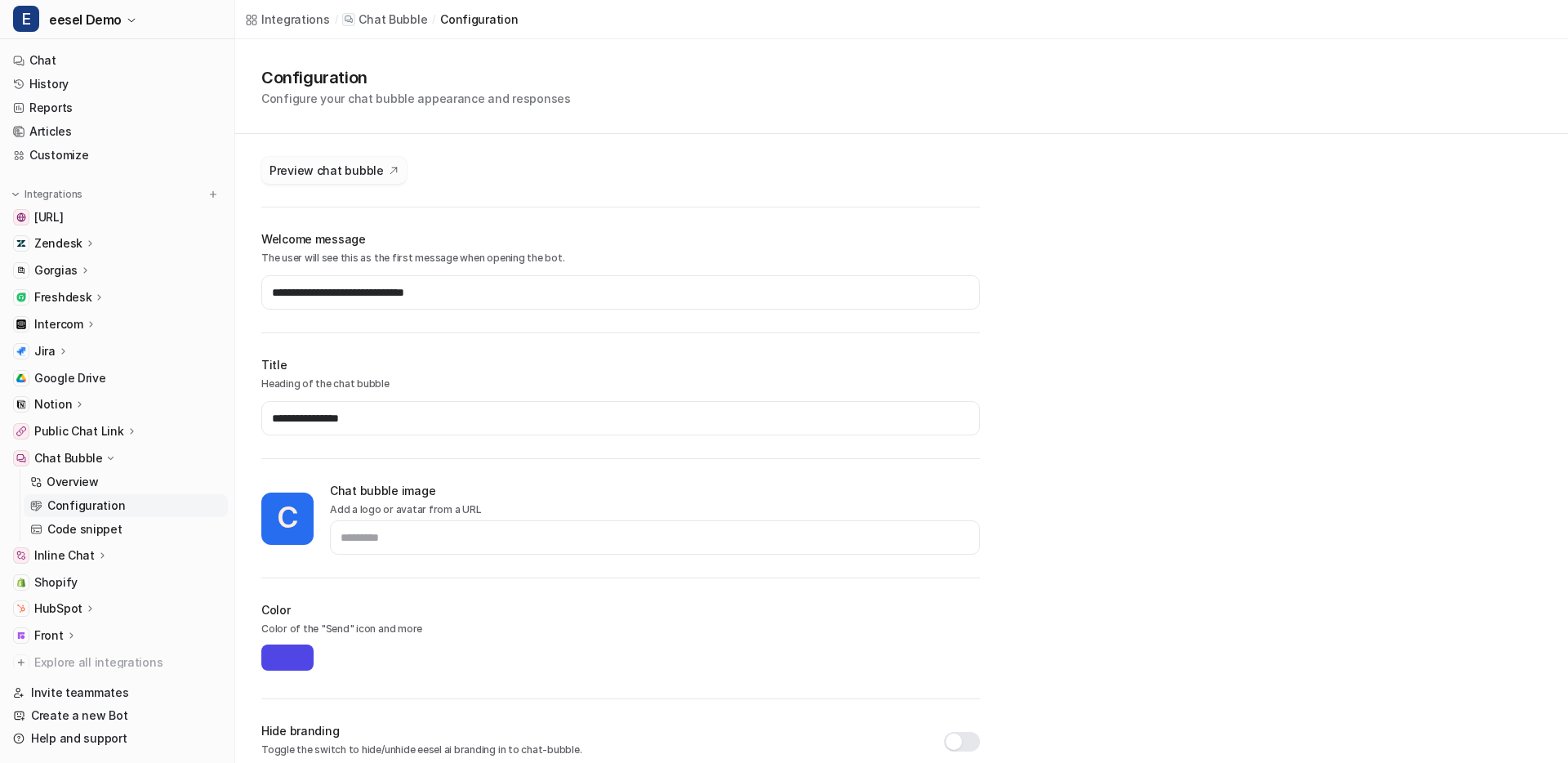
click at [362, 170] on span "Preview chat bubble" at bounding box center [326, 170] width 114 height 17
click at [115, 539] on link "Code snippet" at bounding box center [125, 529] width 205 height 22
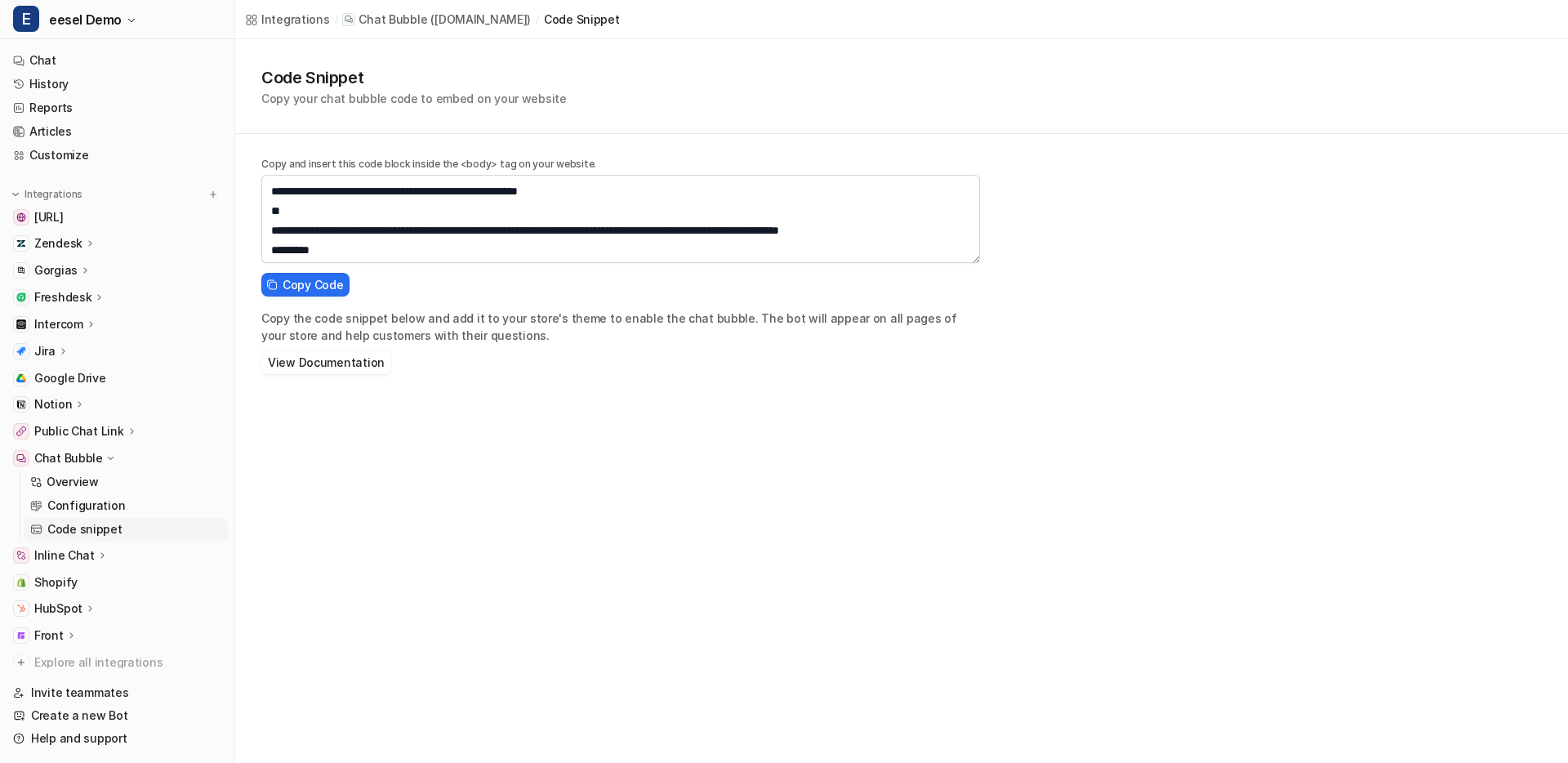
scroll to position [235, 0]
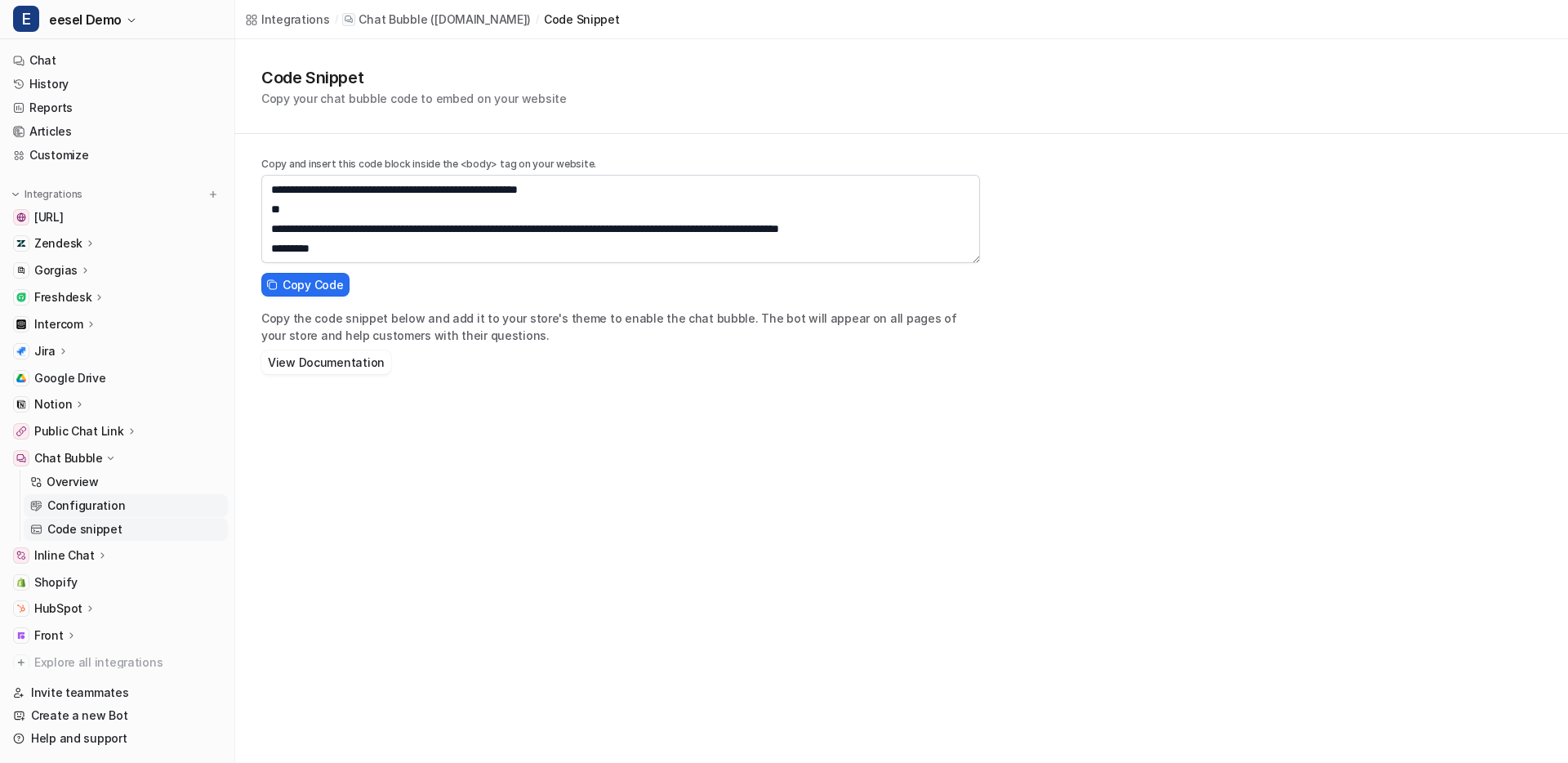
click at [188, 502] on link "Configuration" at bounding box center [125, 505] width 205 height 22
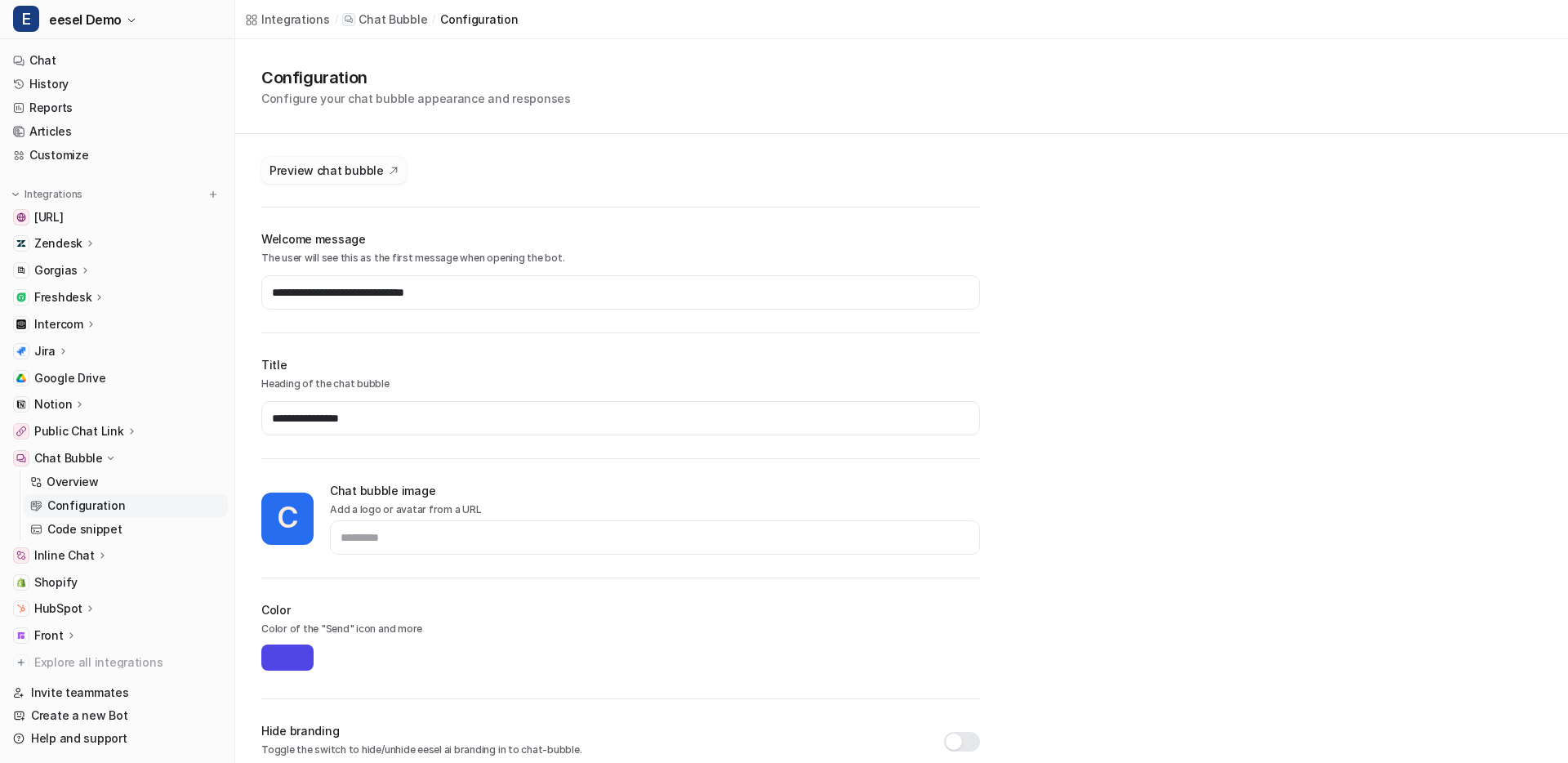
click at [343, 170] on span "Preview chat bubble" at bounding box center [326, 170] width 114 height 17
click at [72, 518] on link "Code snippet" at bounding box center [125, 529] width 205 height 22
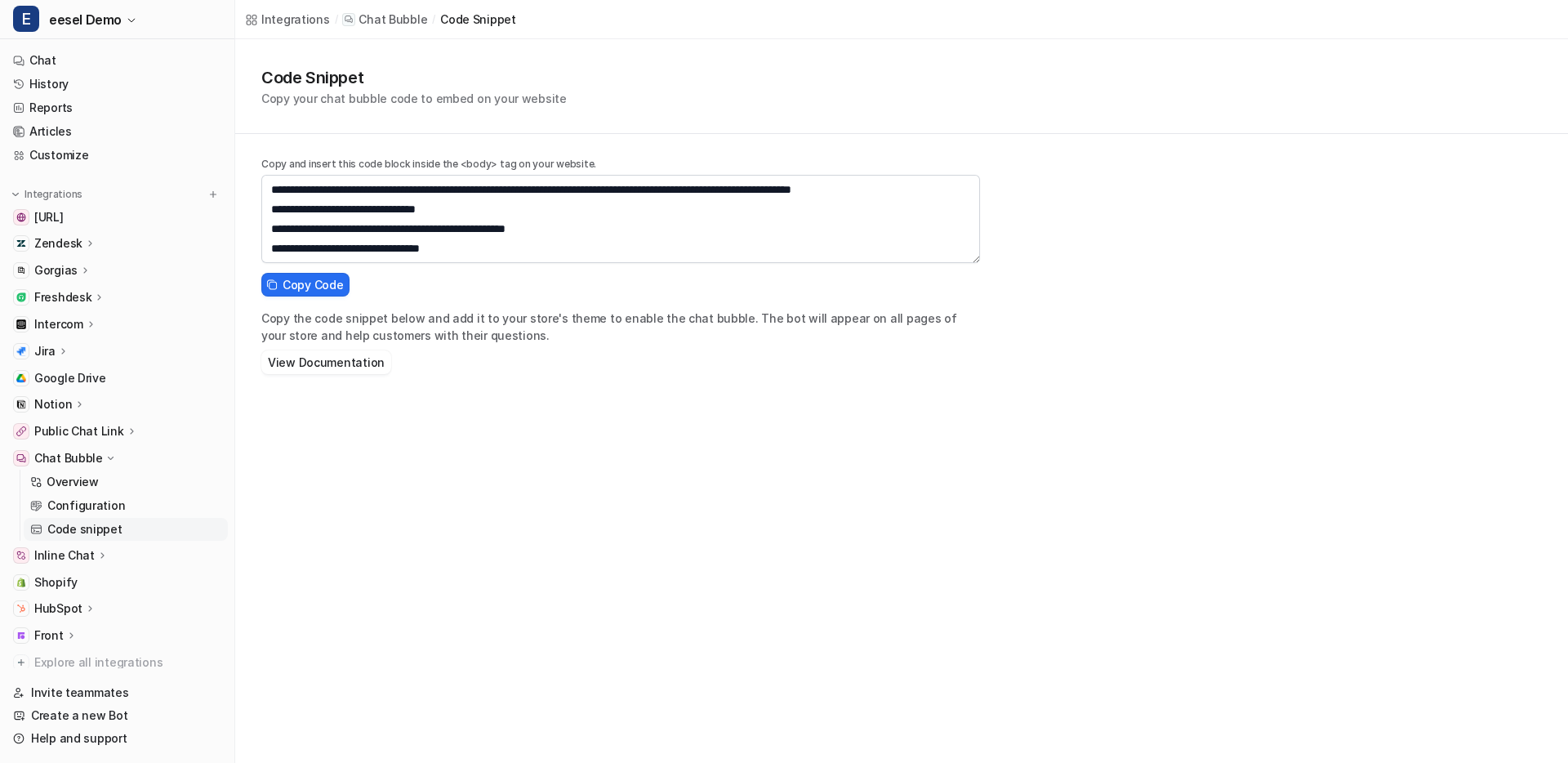
click at [300, 300] on div "**********" at bounding box center [621, 226] width 719 height 153
click at [311, 284] on span "Copy Code" at bounding box center [313, 285] width 60 height 17
click at [101, 503] on p "Configuration" at bounding box center [86, 505] width 78 height 16
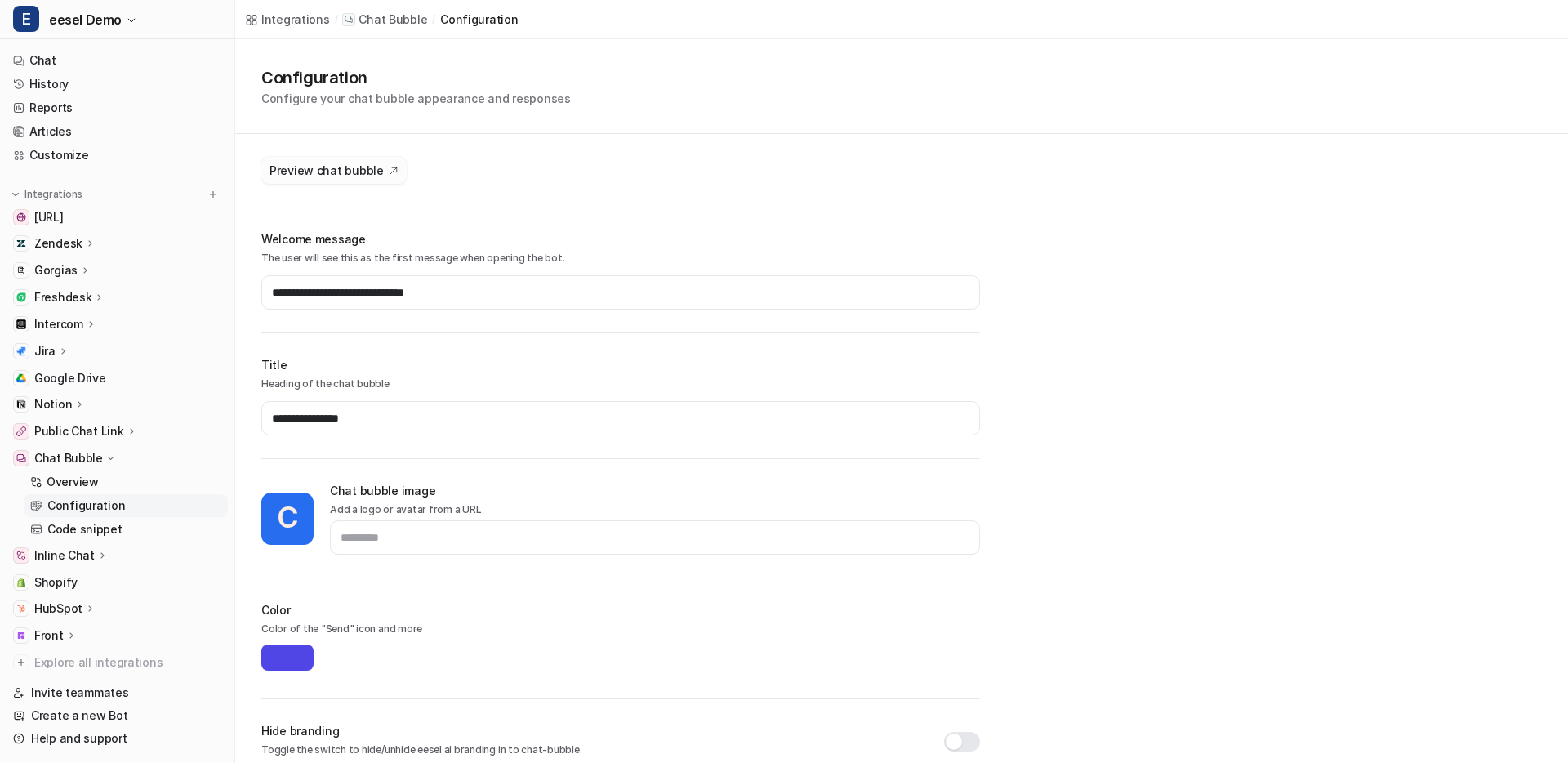
click at [326, 174] on span "Preview chat bubble" at bounding box center [326, 170] width 114 height 17
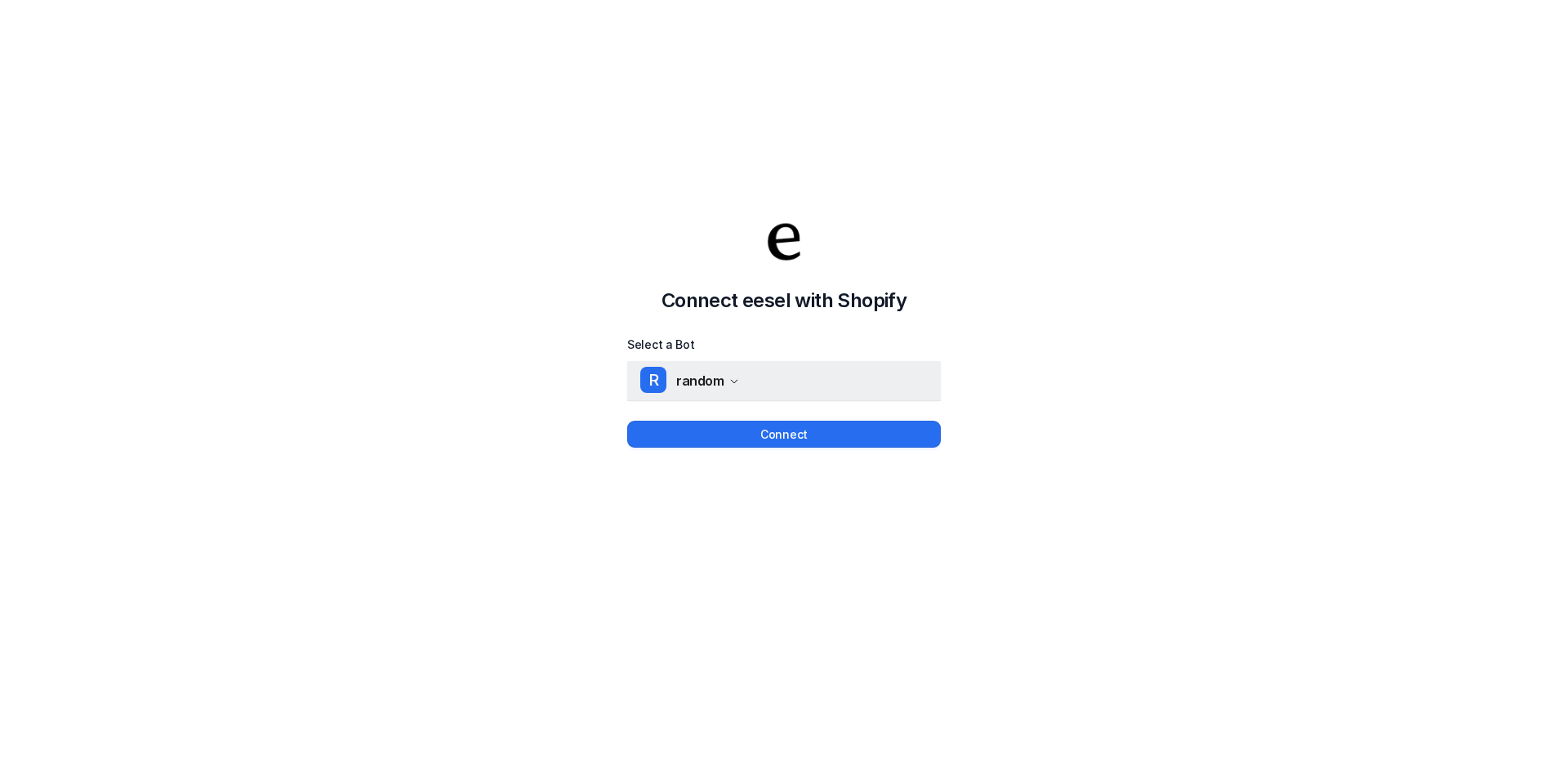
click at [900, 377] on button "R random" at bounding box center [784, 380] width 313 height 39
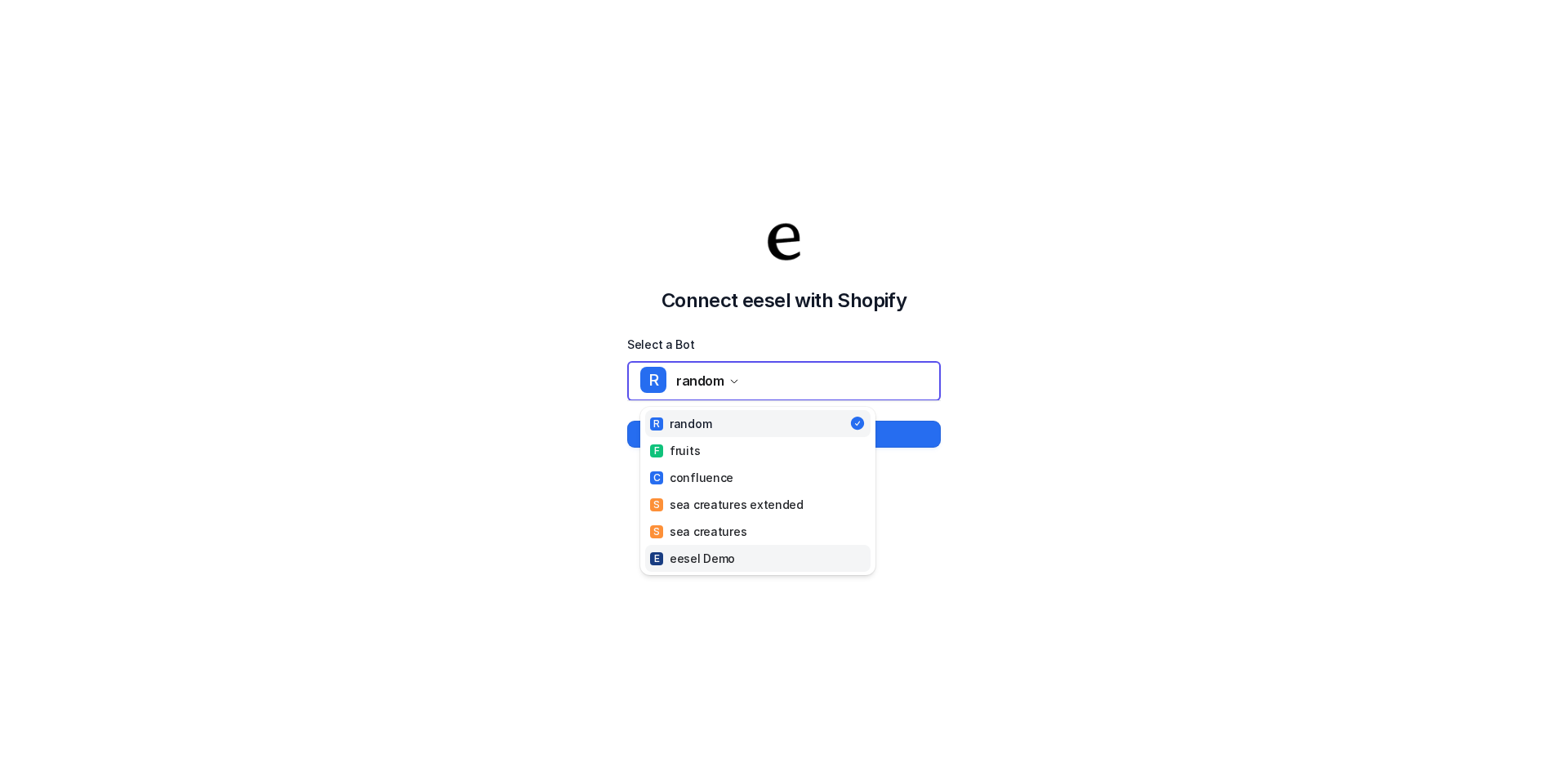
click at [782, 551] on link "E eesel Demo" at bounding box center [757, 558] width 225 height 27
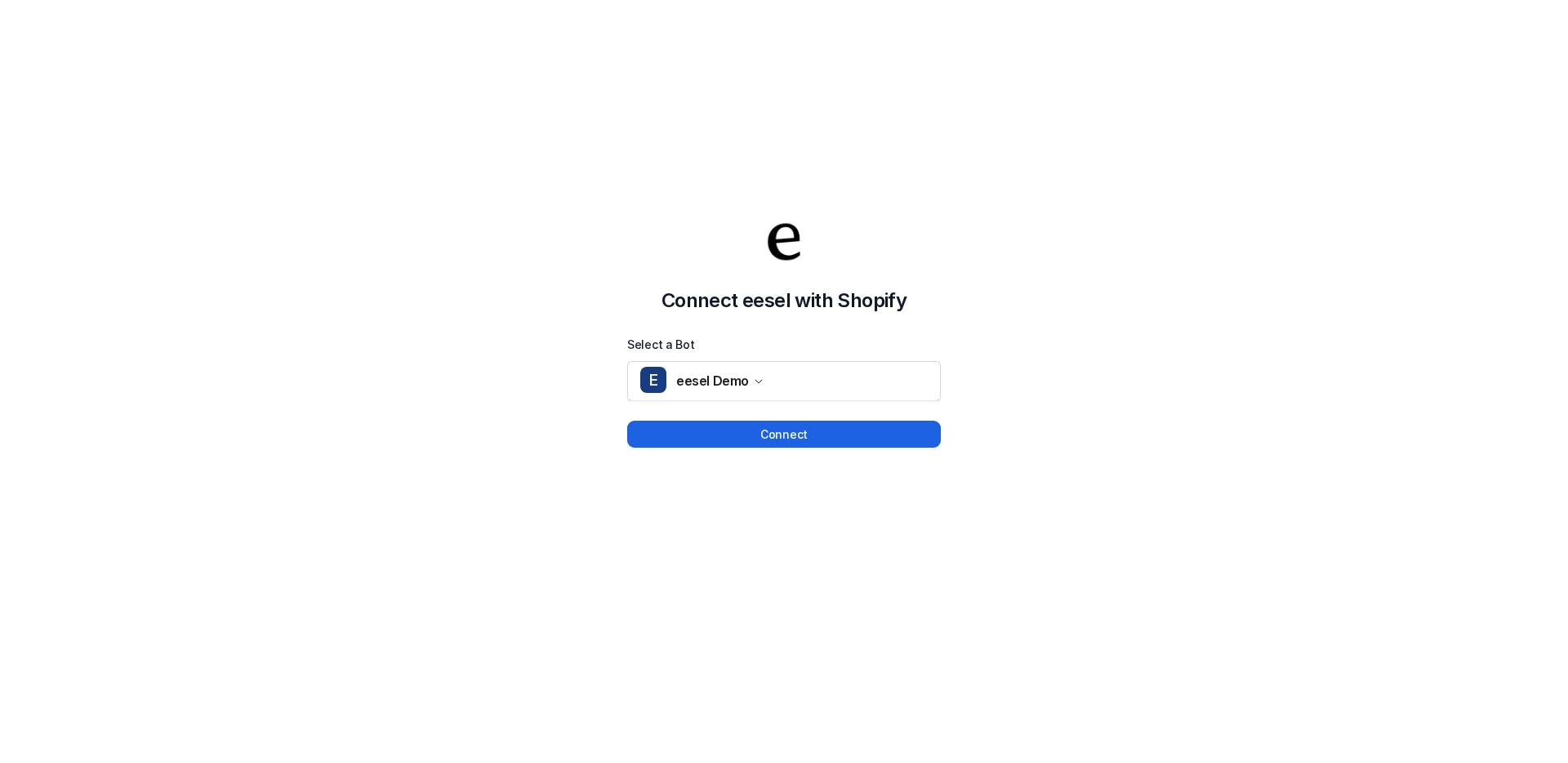
click at [844, 432] on button "Connect" at bounding box center [784, 433] width 313 height 27
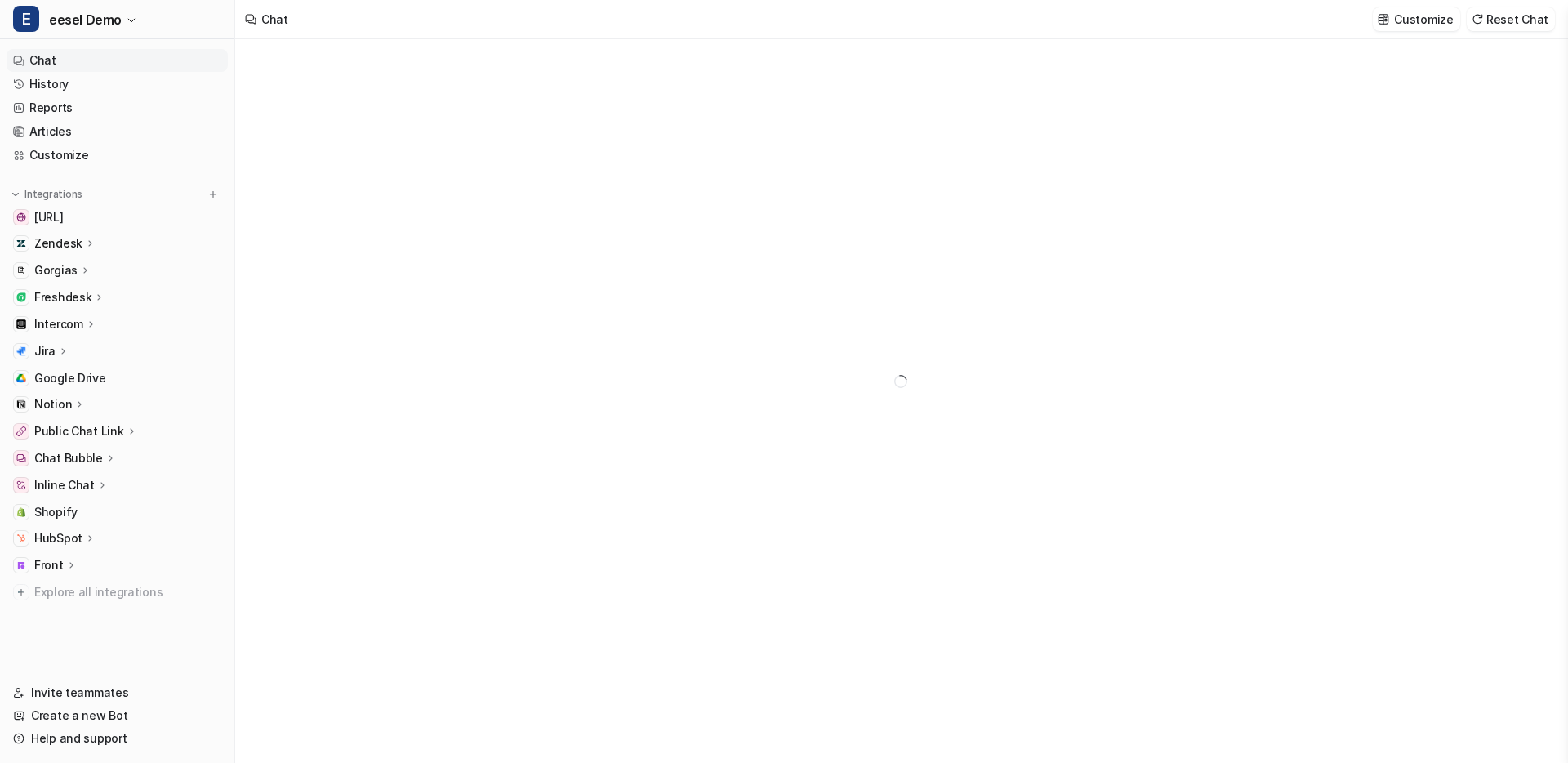
type textarea "**********"
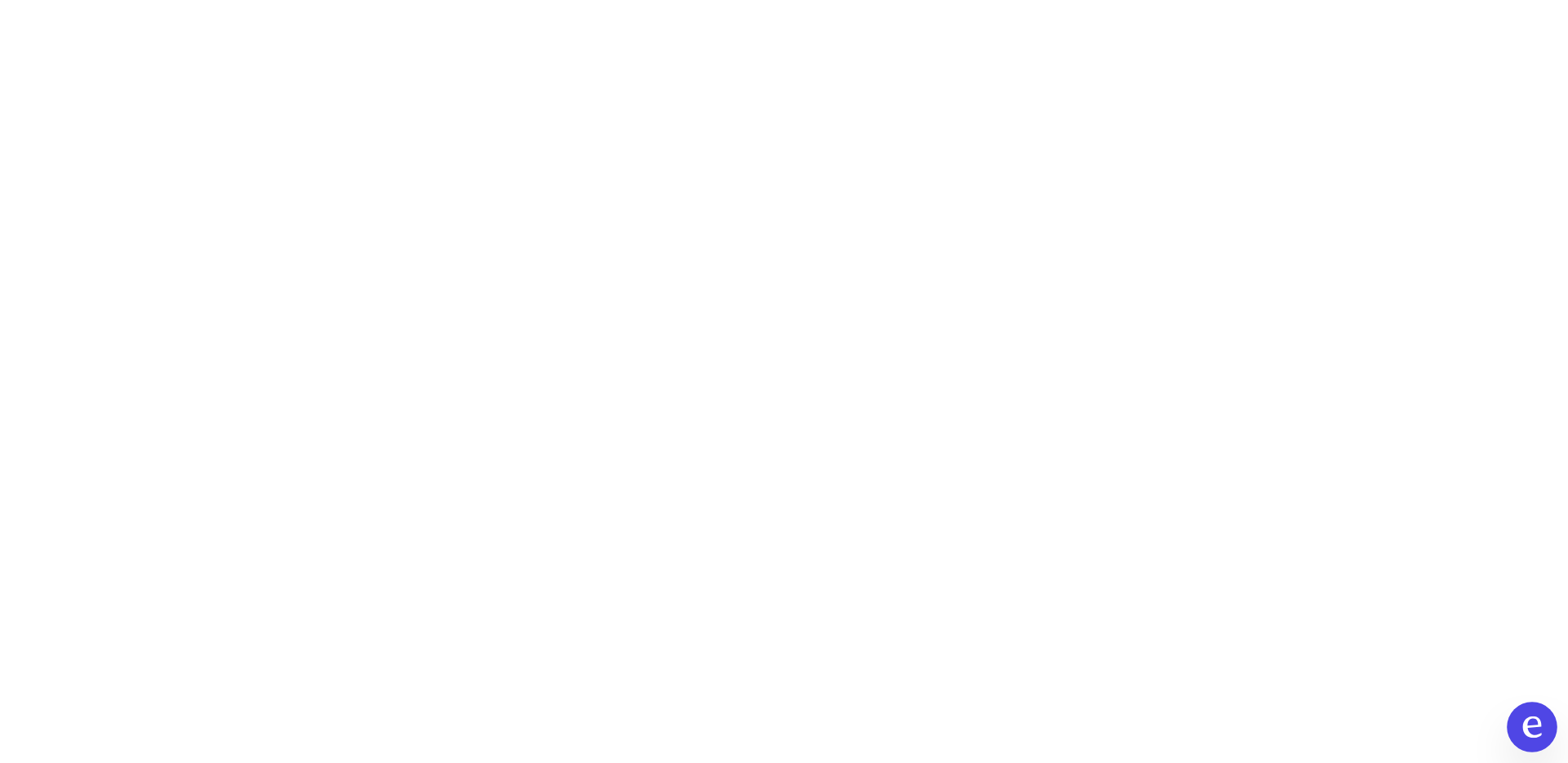
click at [1527, 719] on icon "Open chat" at bounding box center [1533, 727] width 19 height 22
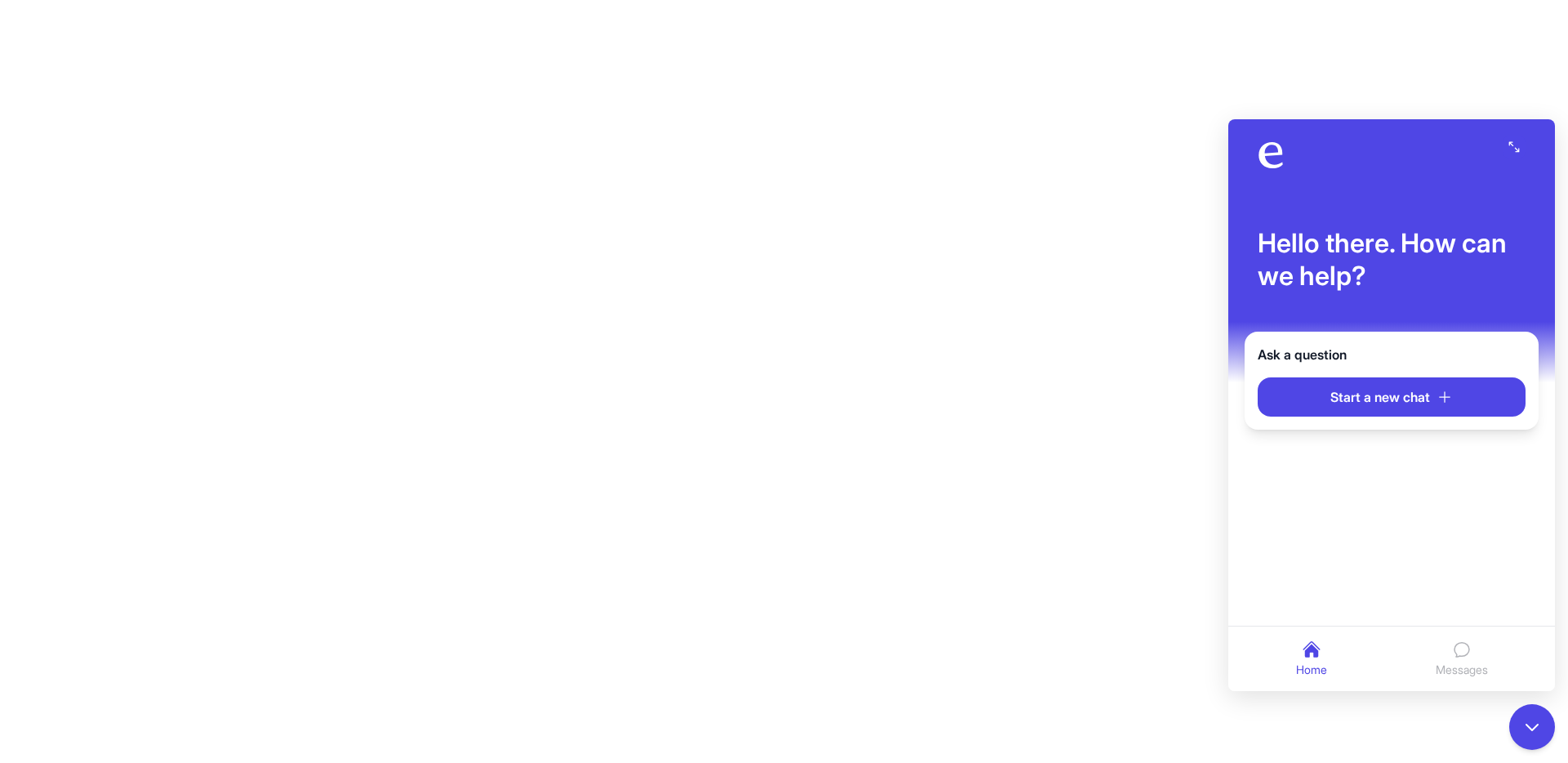
click at [1452, 653] on icon "Messages" at bounding box center [1462, 649] width 20 height 20
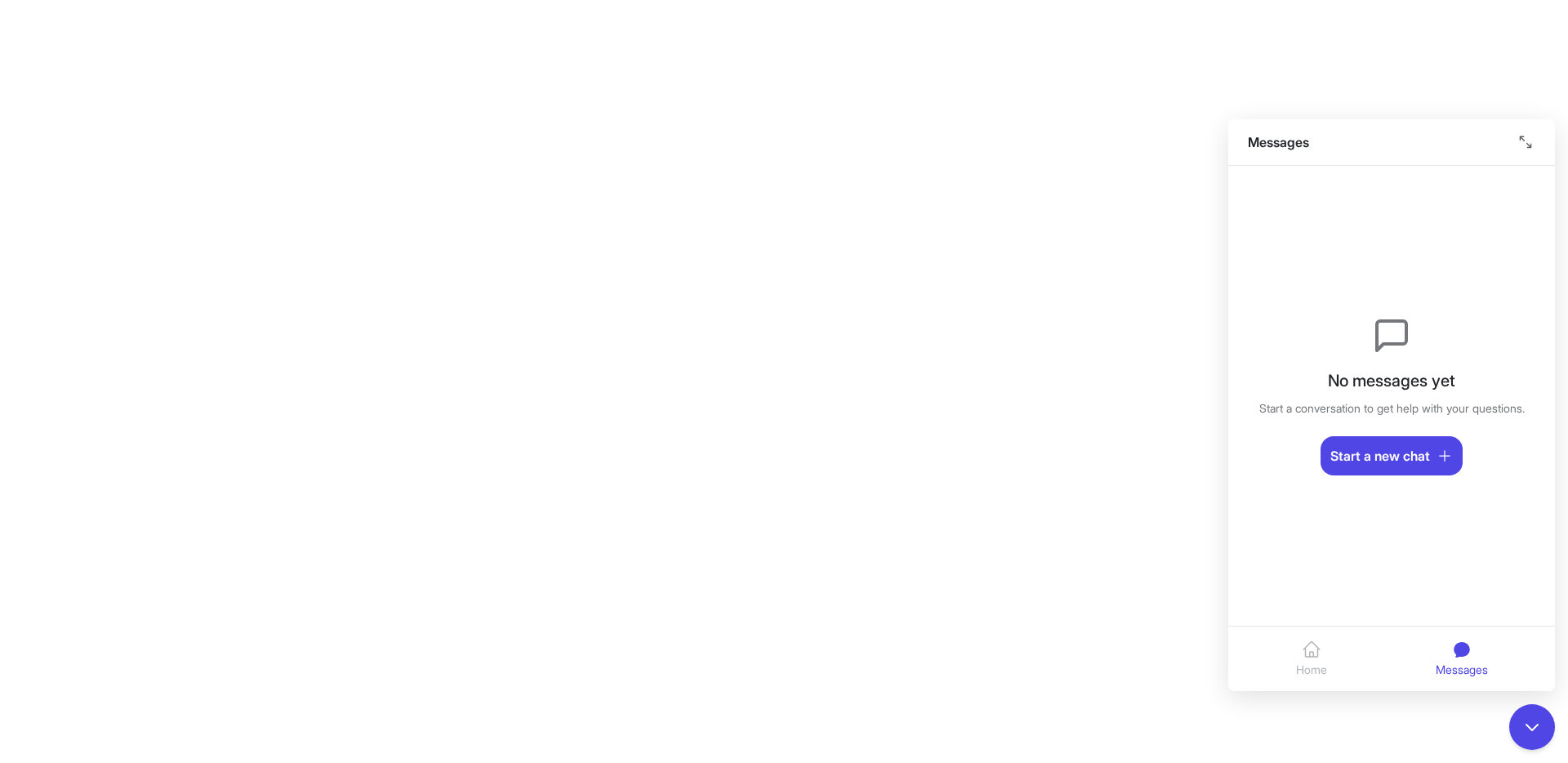
click at [1317, 648] on icon "Home" at bounding box center [1312, 649] width 16 height 15
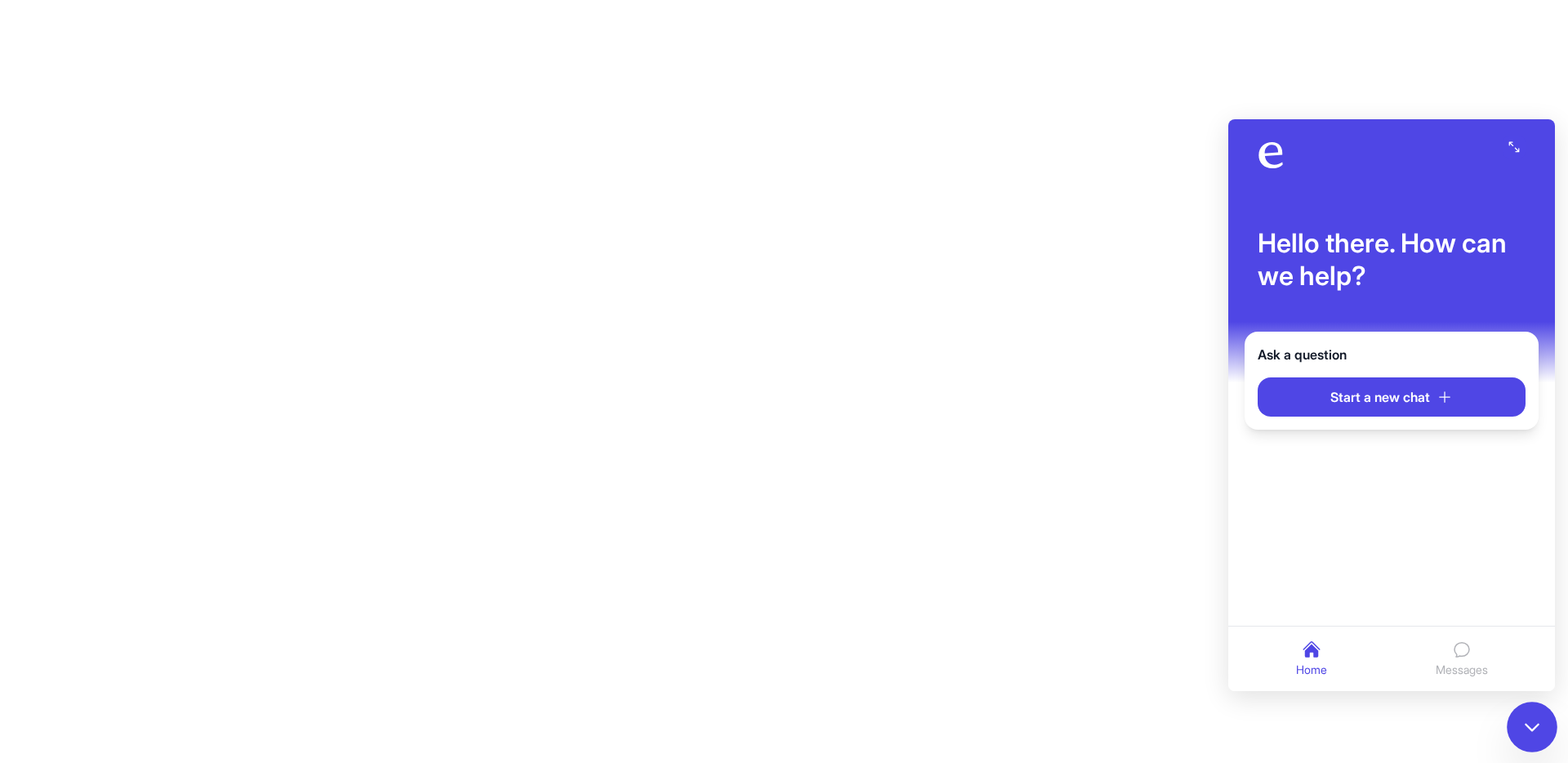
click at [1519, 711] on button "Close chat" at bounding box center [1532, 727] width 51 height 51
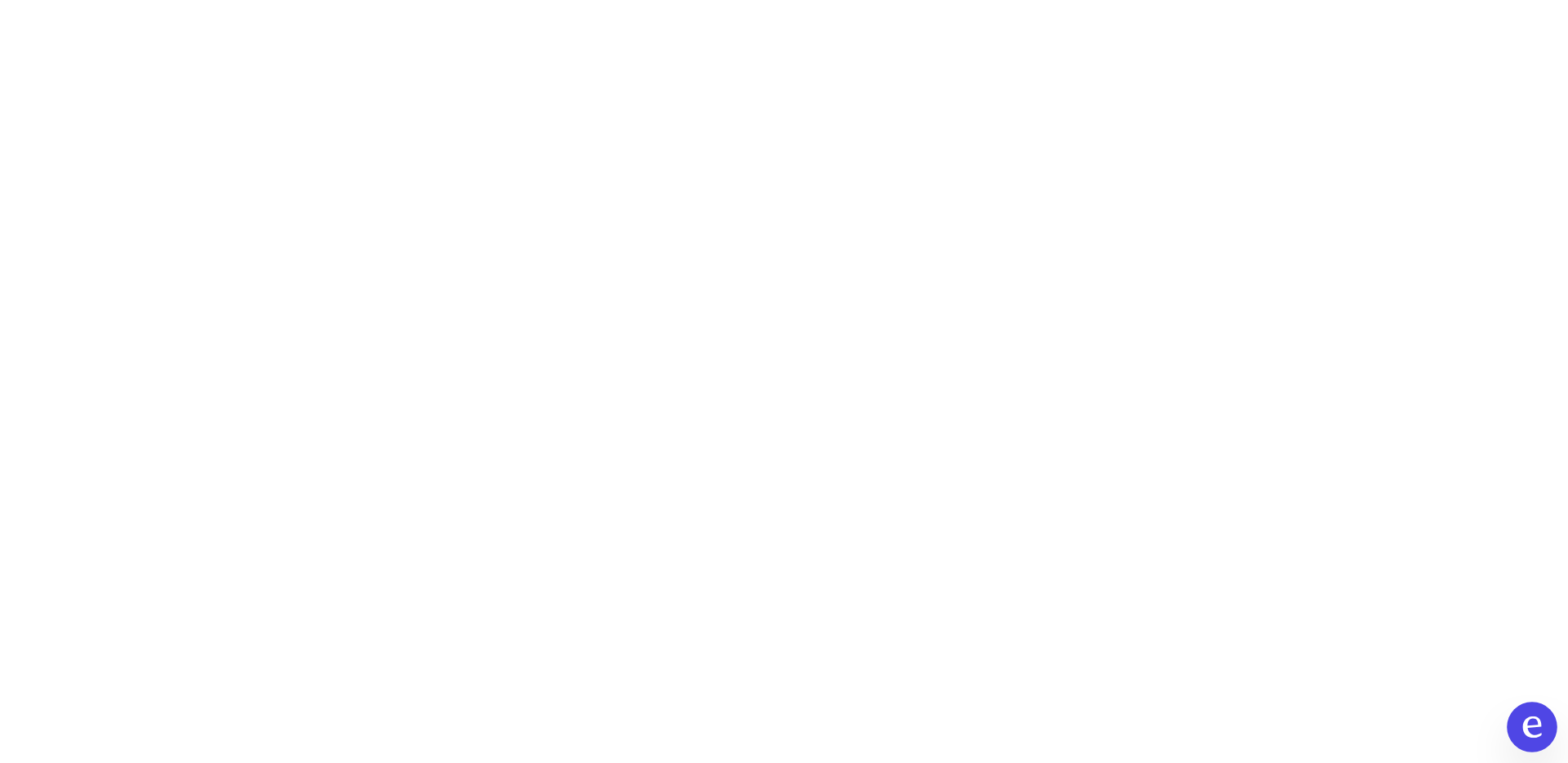
click at [1519, 709] on button "Open chat" at bounding box center [1532, 727] width 51 height 51
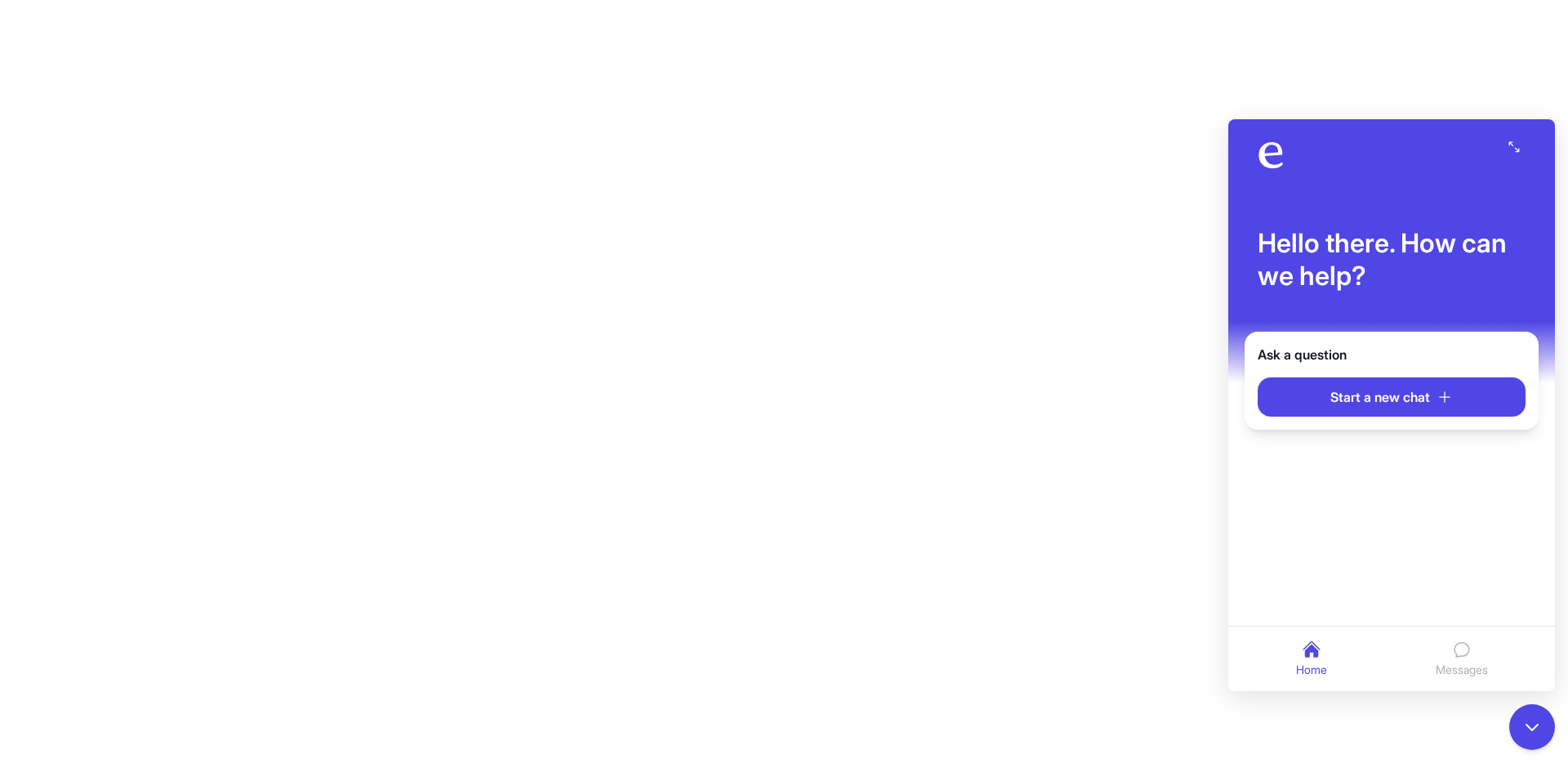
click at [1495, 659] on button "Messages" at bounding box center [1463, 659] width 66 height 52
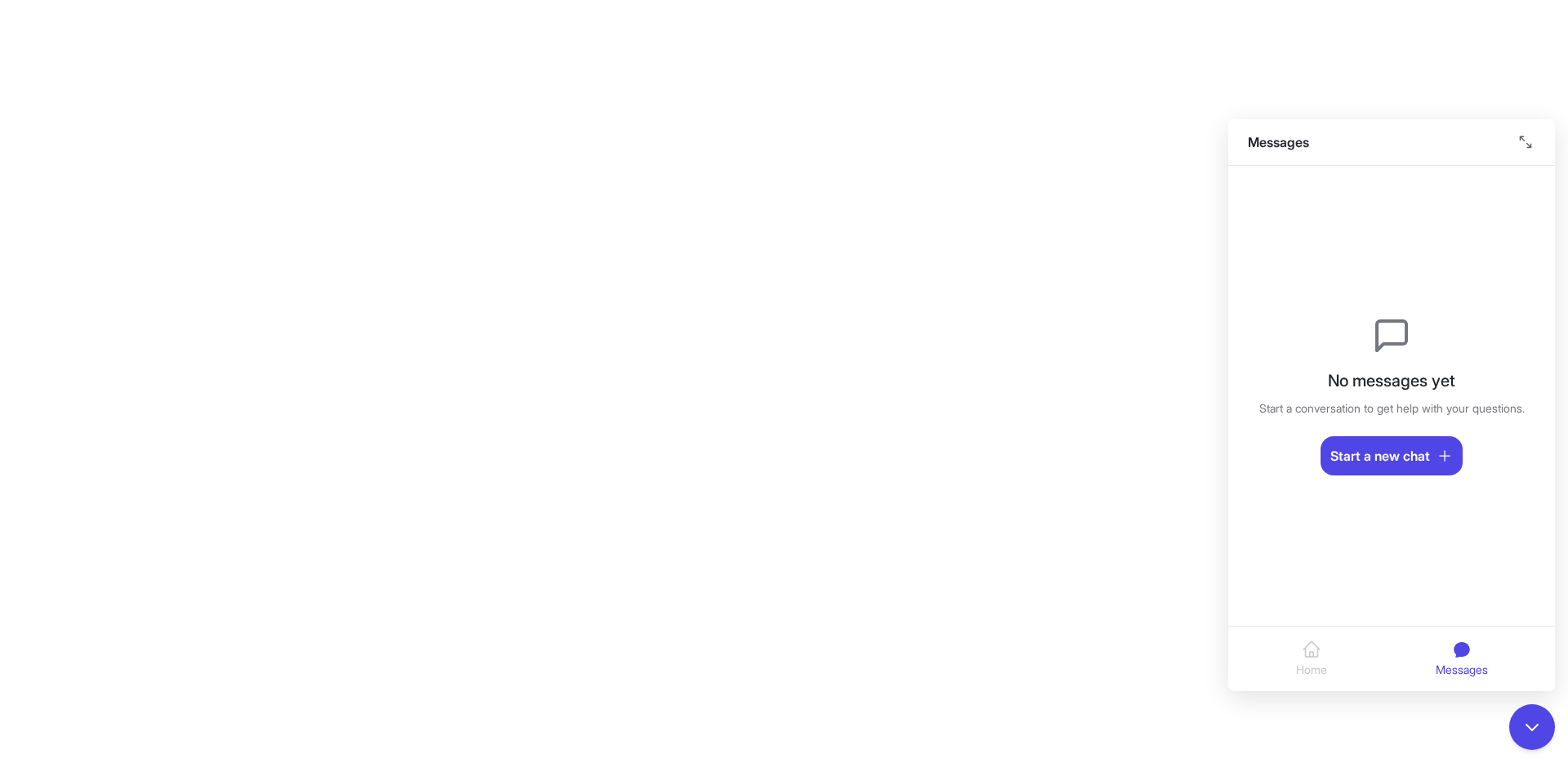
click at [1337, 648] on nav "Home Messages" at bounding box center [1392, 659] width 326 height 66
click at [1301, 660] on span "Home" at bounding box center [1312, 669] width 31 height 17
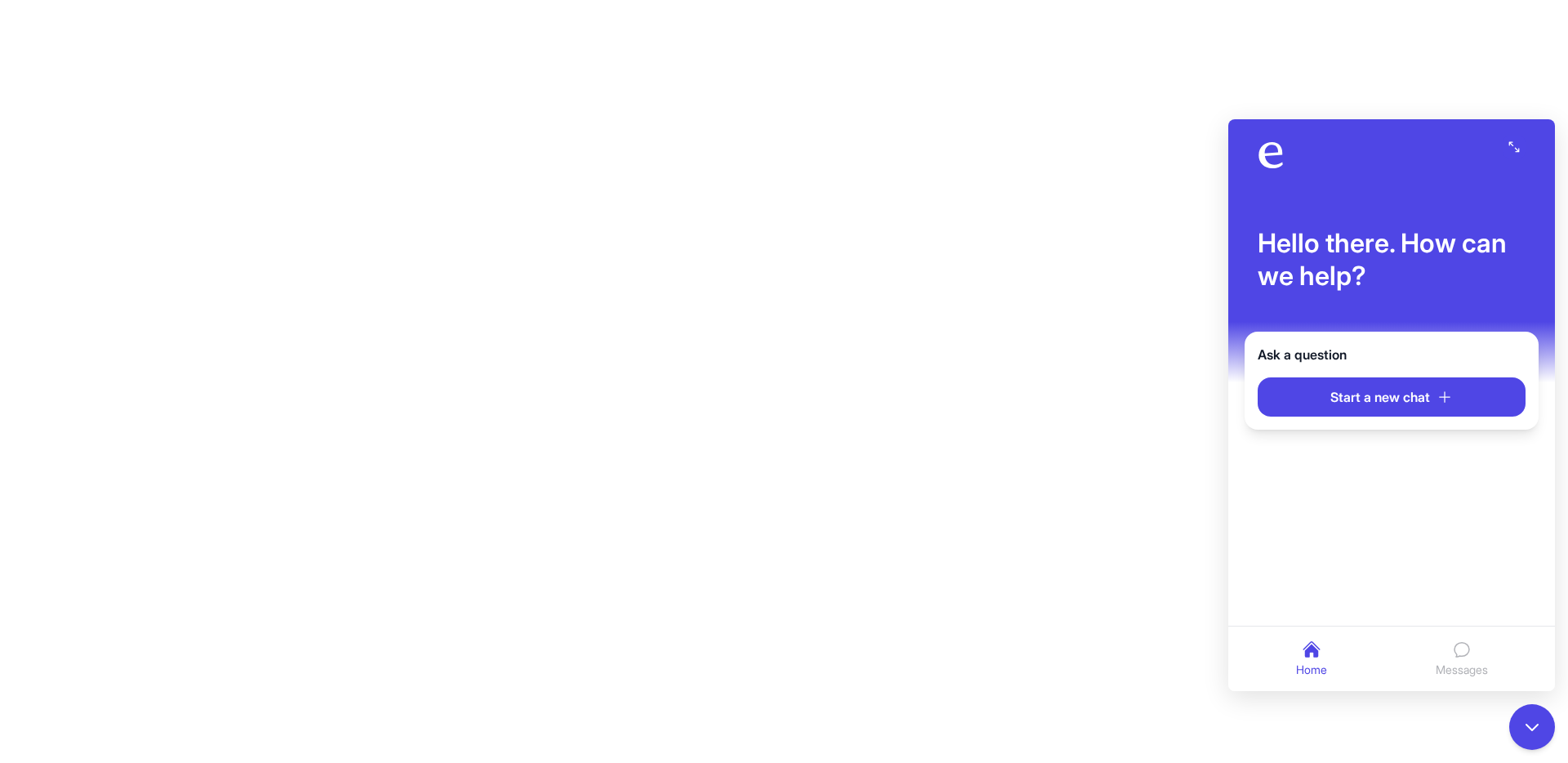
click at [1457, 653] on icon "Messages" at bounding box center [1462, 649] width 20 height 20
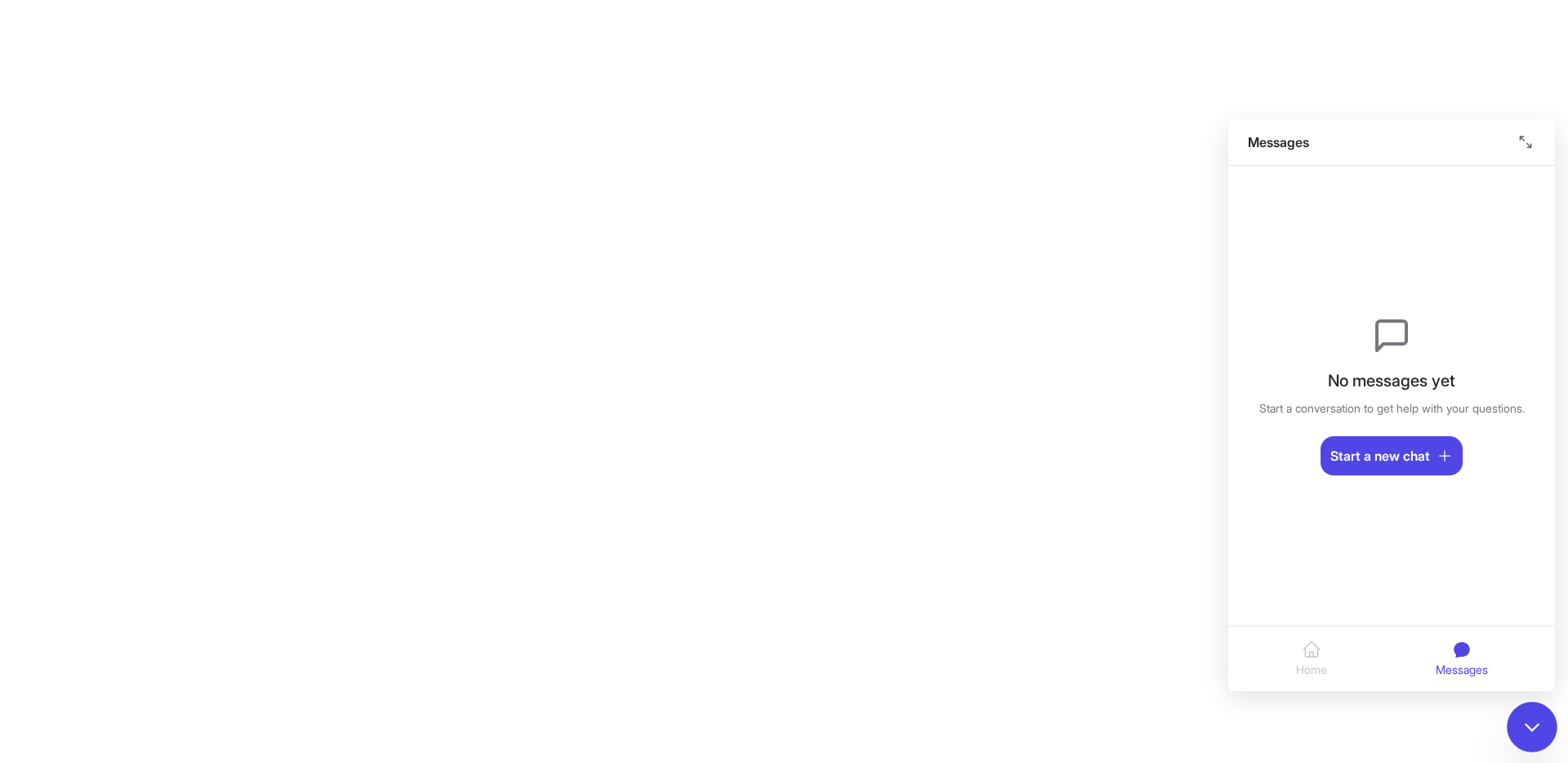
click at [1514, 713] on button "Close chat" at bounding box center [1532, 727] width 51 height 51
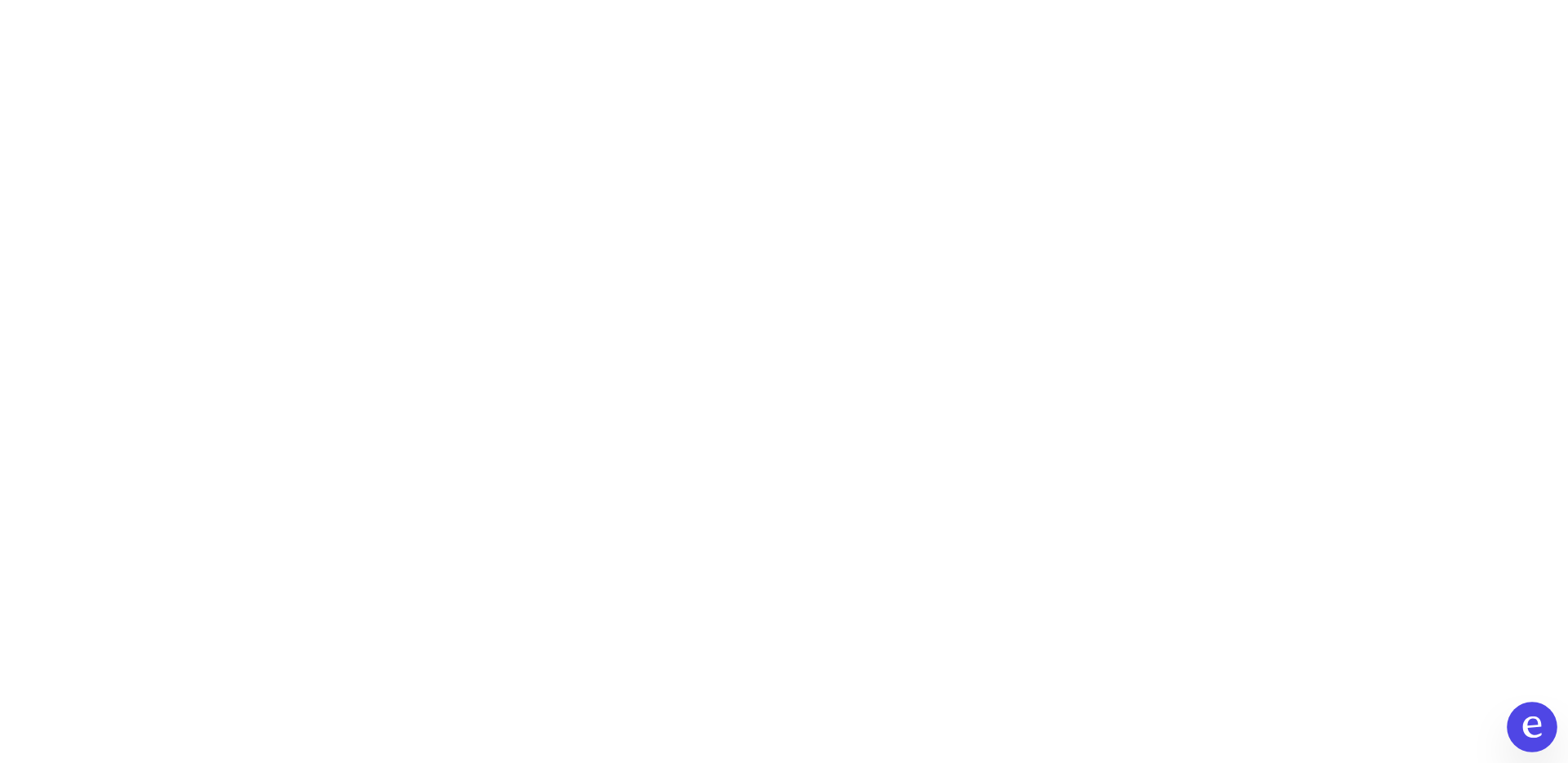
click at [1531, 721] on icon "Open chat" at bounding box center [1532, 727] width 22 height 22
click at [1529, 731] on icon "Open chat" at bounding box center [1532, 727] width 22 height 22
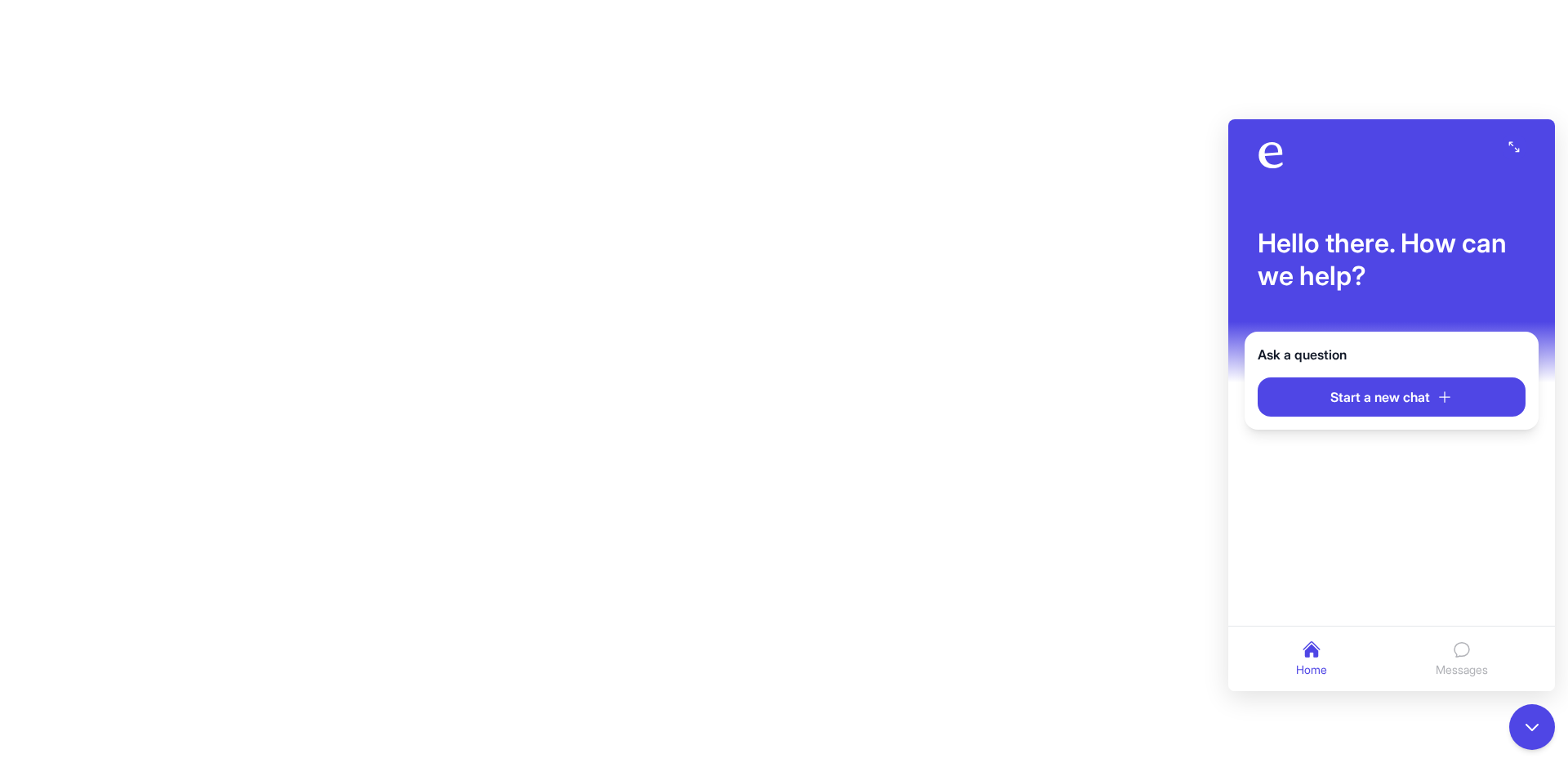
click at [1464, 652] on icon "Messages" at bounding box center [1462, 649] width 20 height 20
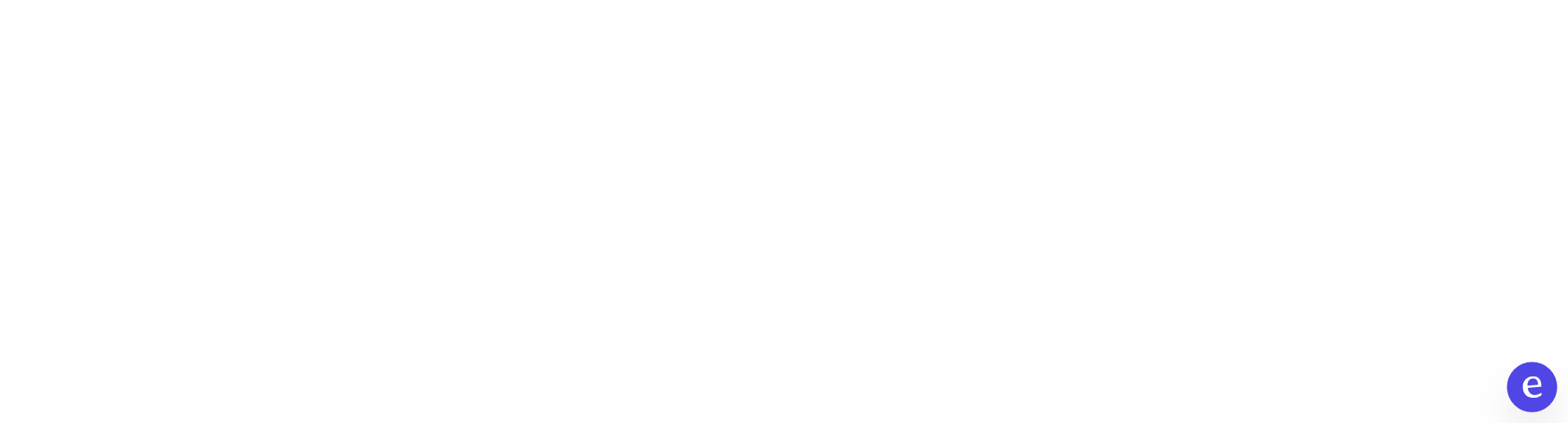
click at [1532, 389] on icon "Open chat" at bounding box center [1532, 387] width 22 height 22
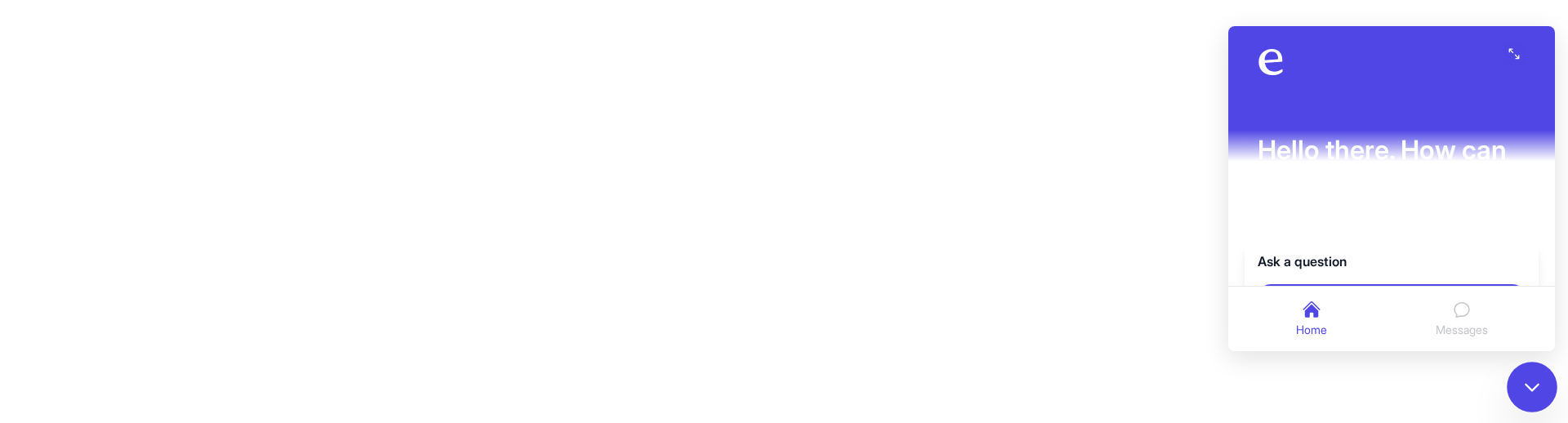
click at [1532, 389] on icon "Close chat" at bounding box center [1532, 388] width 12 height 7
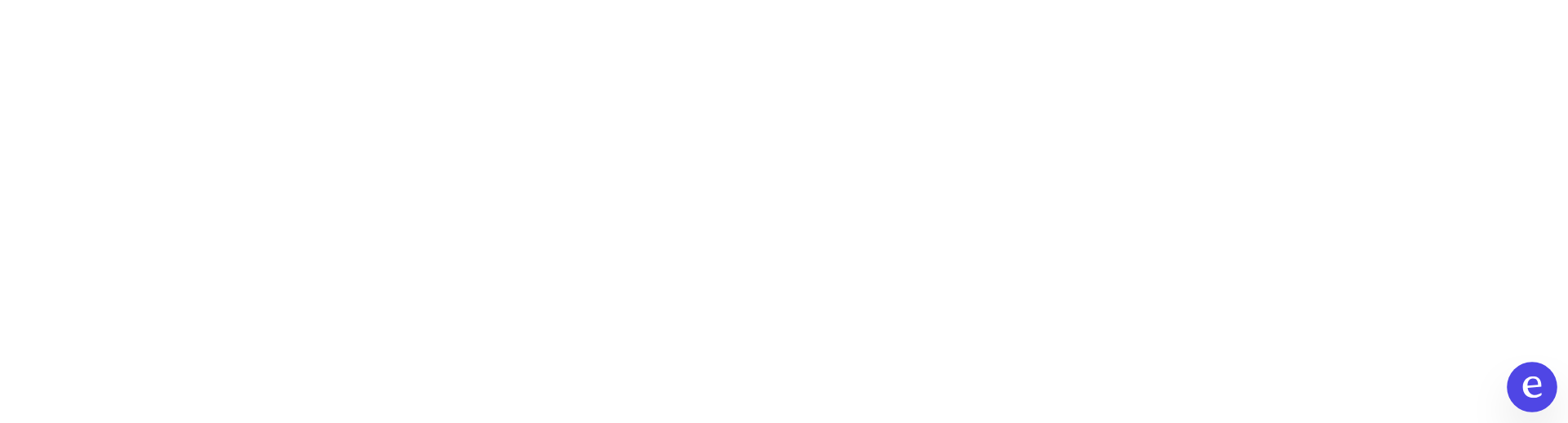
click at [1532, 389] on icon "Open chat" at bounding box center [1532, 387] width 22 height 22
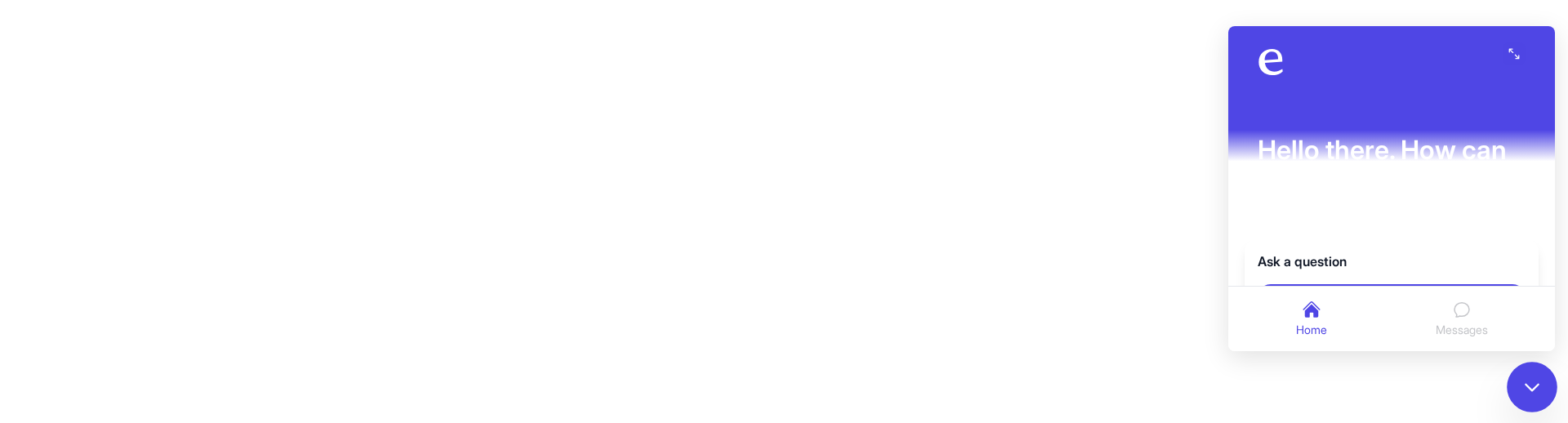
click at [1532, 389] on icon "Close chat" at bounding box center [1532, 388] width 12 height 7
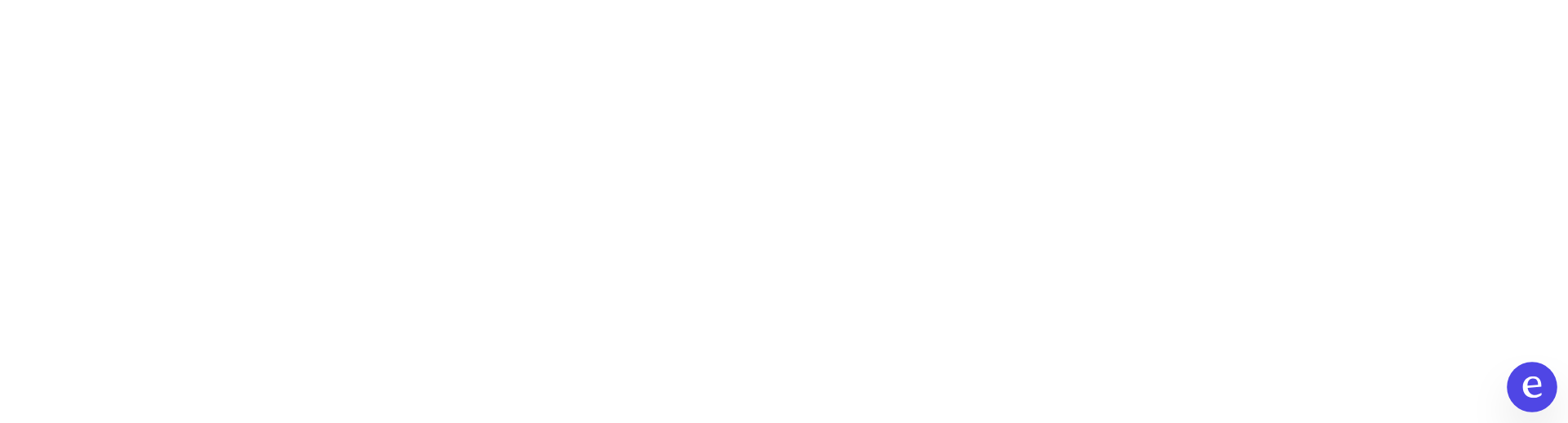
click at [1532, 389] on icon "Open chat" at bounding box center [1532, 387] width 22 height 22
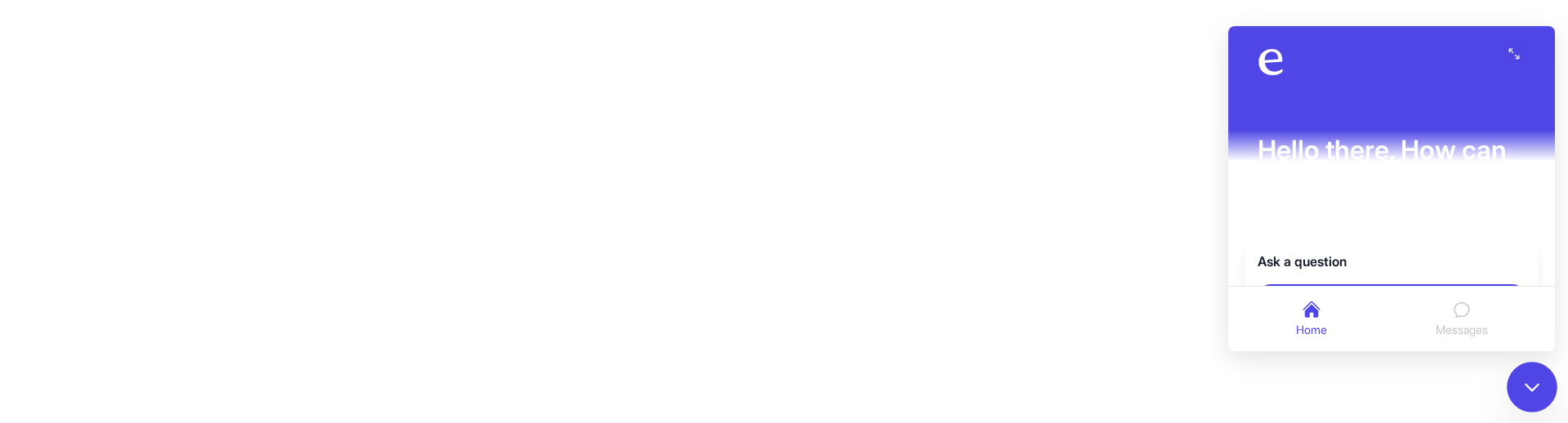
click at [1532, 389] on icon "Close chat" at bounding box center [1532, 388] width 12 height 7
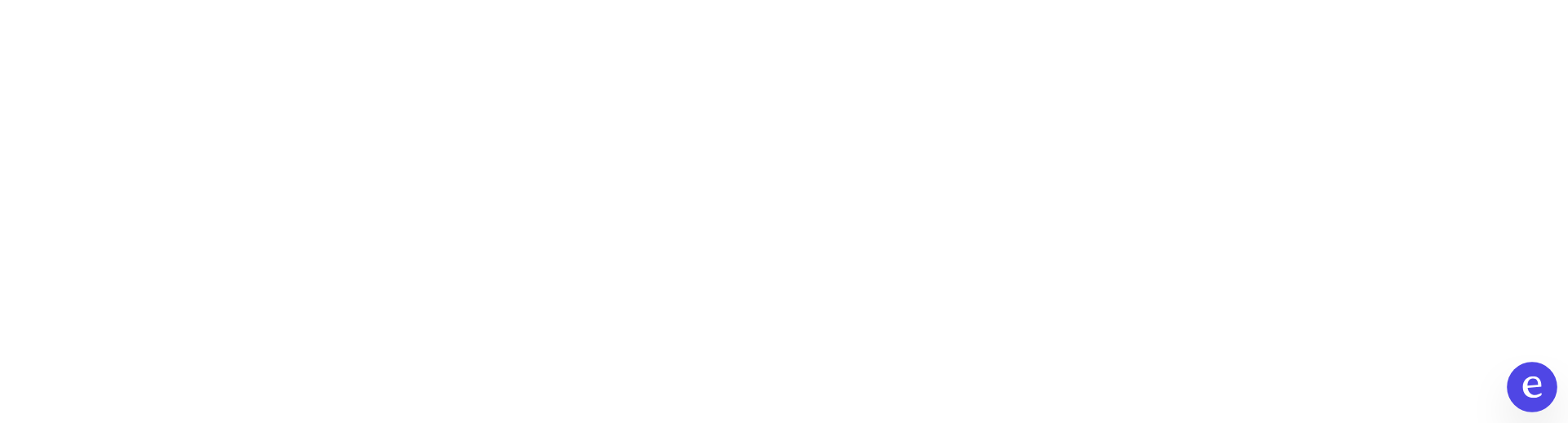
click at [1532, 389] on icon "Open chat" at bounding box center [1532, 387] width 22 height 22
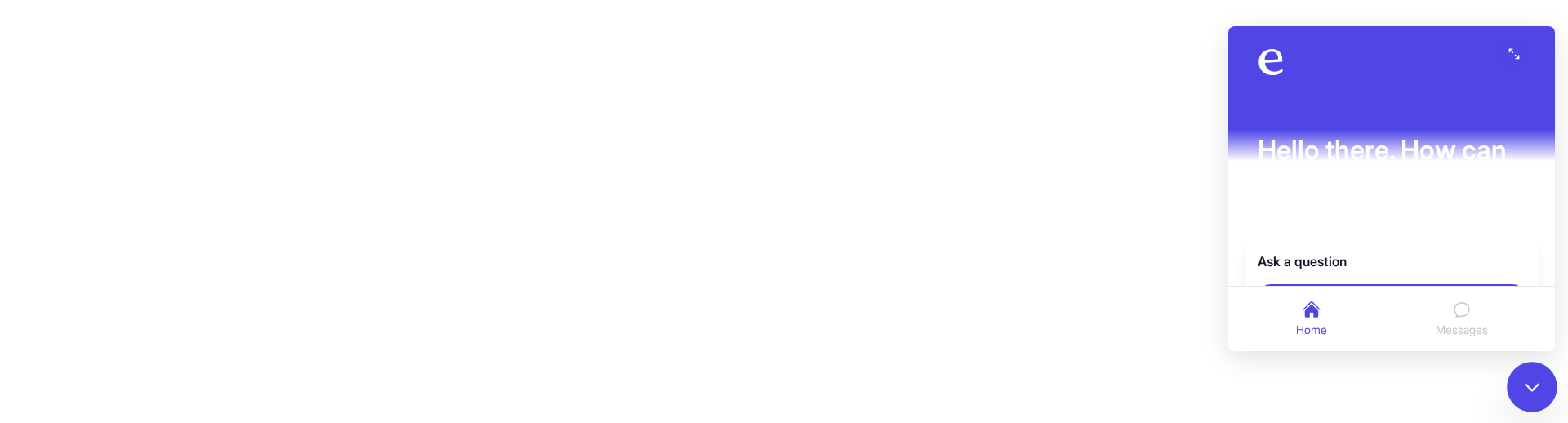
click at [1532, 389] on icon "Close chat" at bounding box center [1532, 388] width 12 height 7
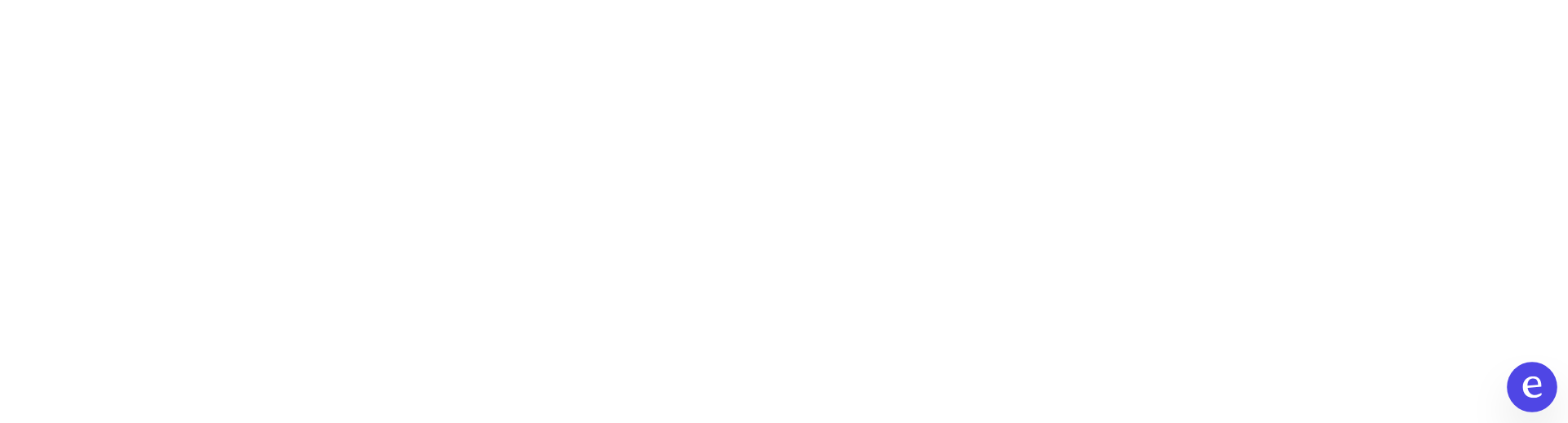
click at [1536, 388] on icon "Open chat" at bounding box center [1532, 387] width 22 height 22
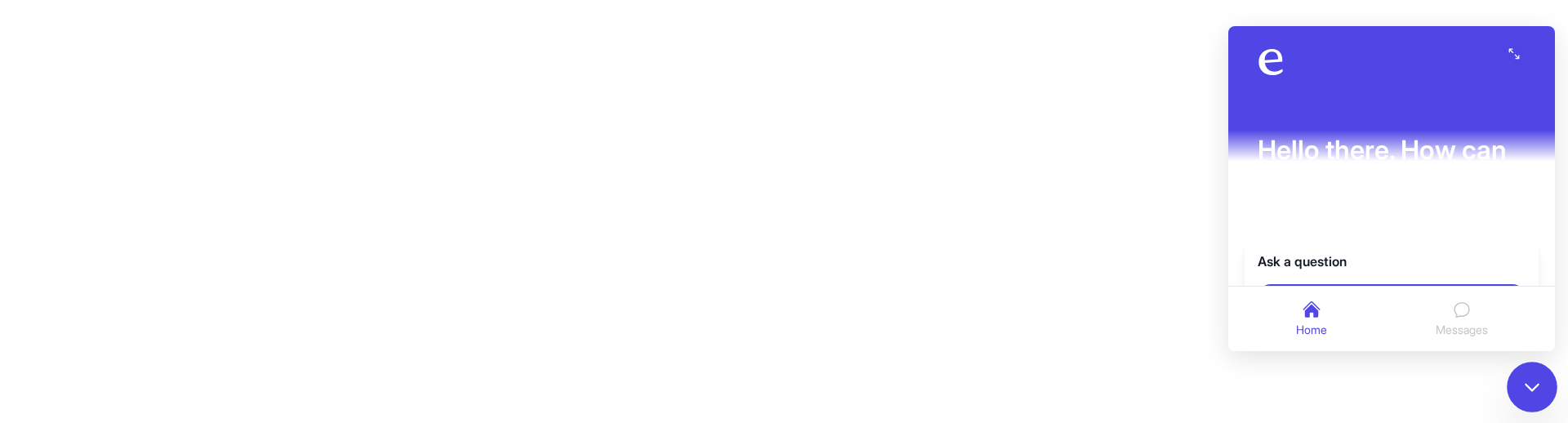
click at [1536, 388] on icon "Close chat" at bounding box center [1532, 387] width 22 height 22
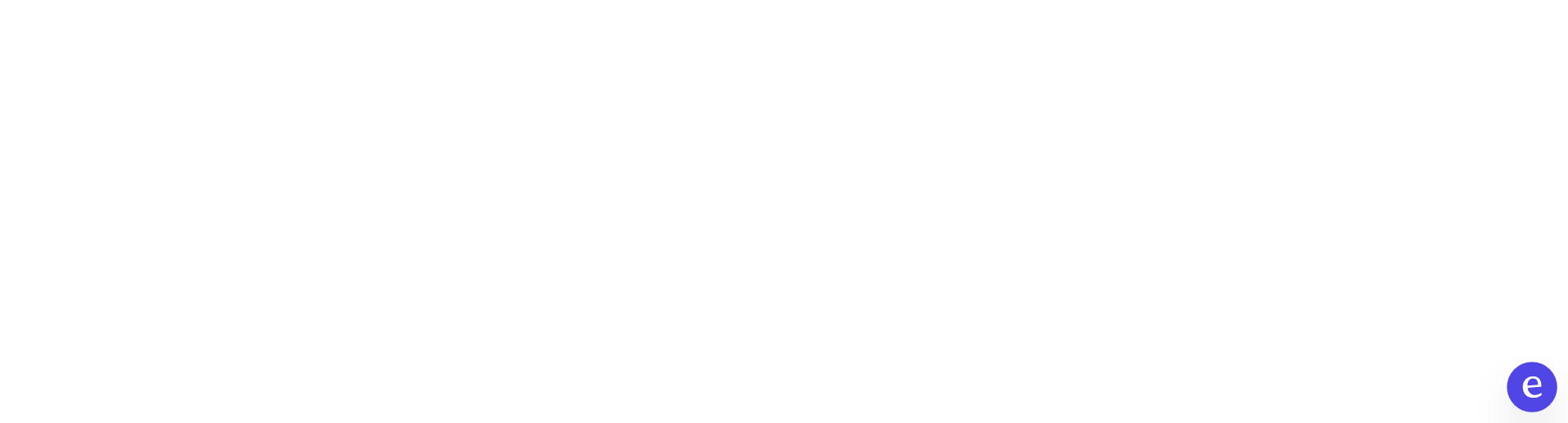
click at [1536, 388] on icon "Open chat" at bounding box center [1532, 387] width 22 height 22
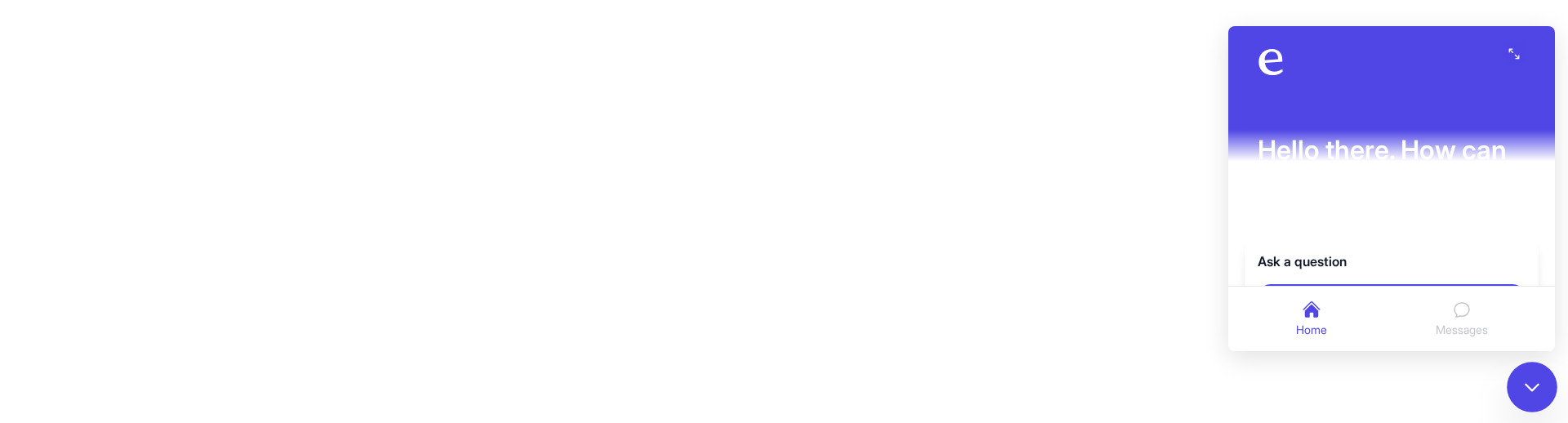
click at [1536, 388] on icon "Close chat" at bounding box center [1532, 387] width 22 height 22
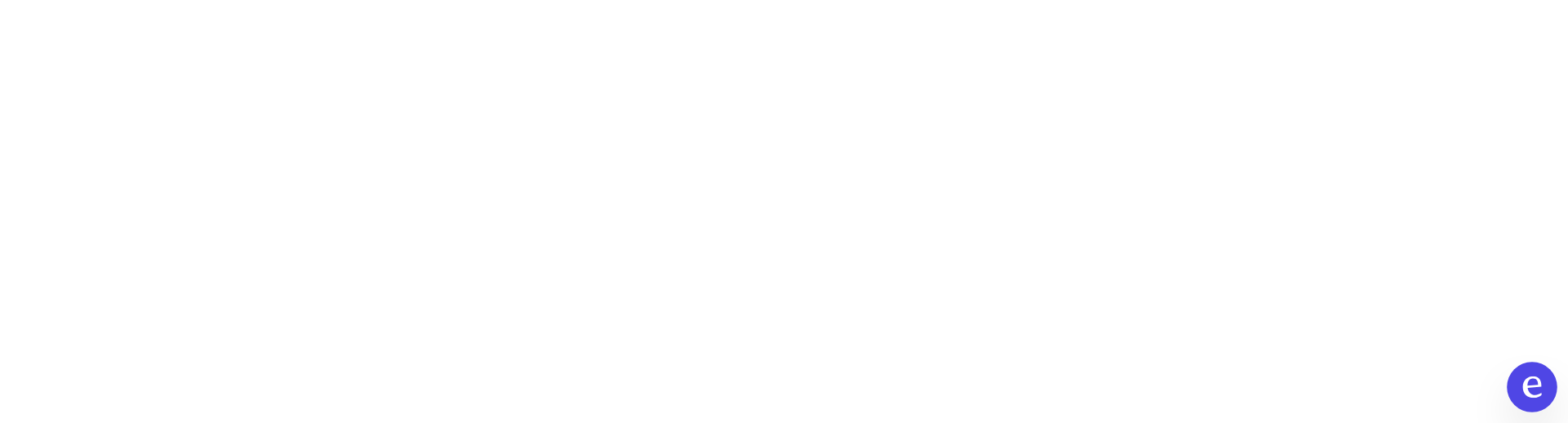
click at [1528, 402] on button "Open chat" at bounding box center [1532, 387] width 51 height 51
